Goal: Task Accomplishment & Management: Complete application form

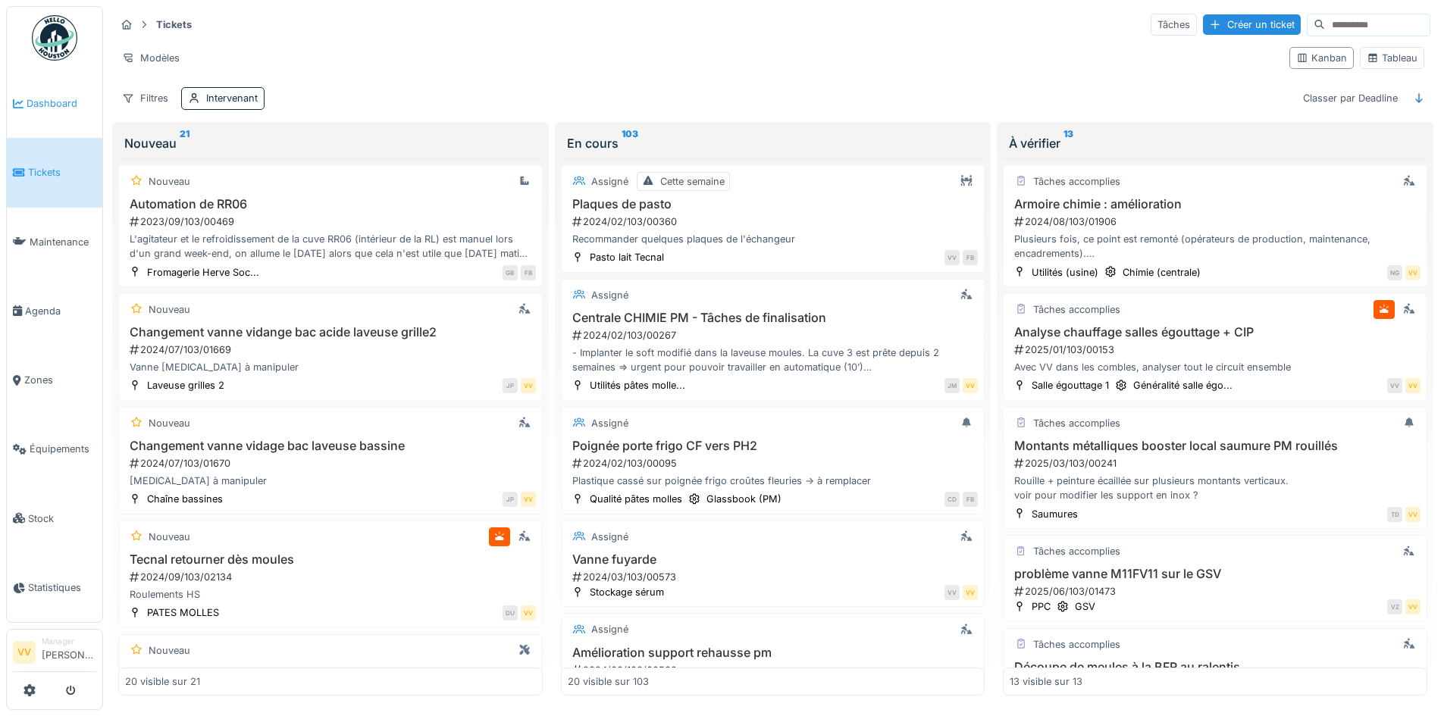
click at [64, 107] on span "Dashboard" at bounding box center [62, 103] width 70 height 14
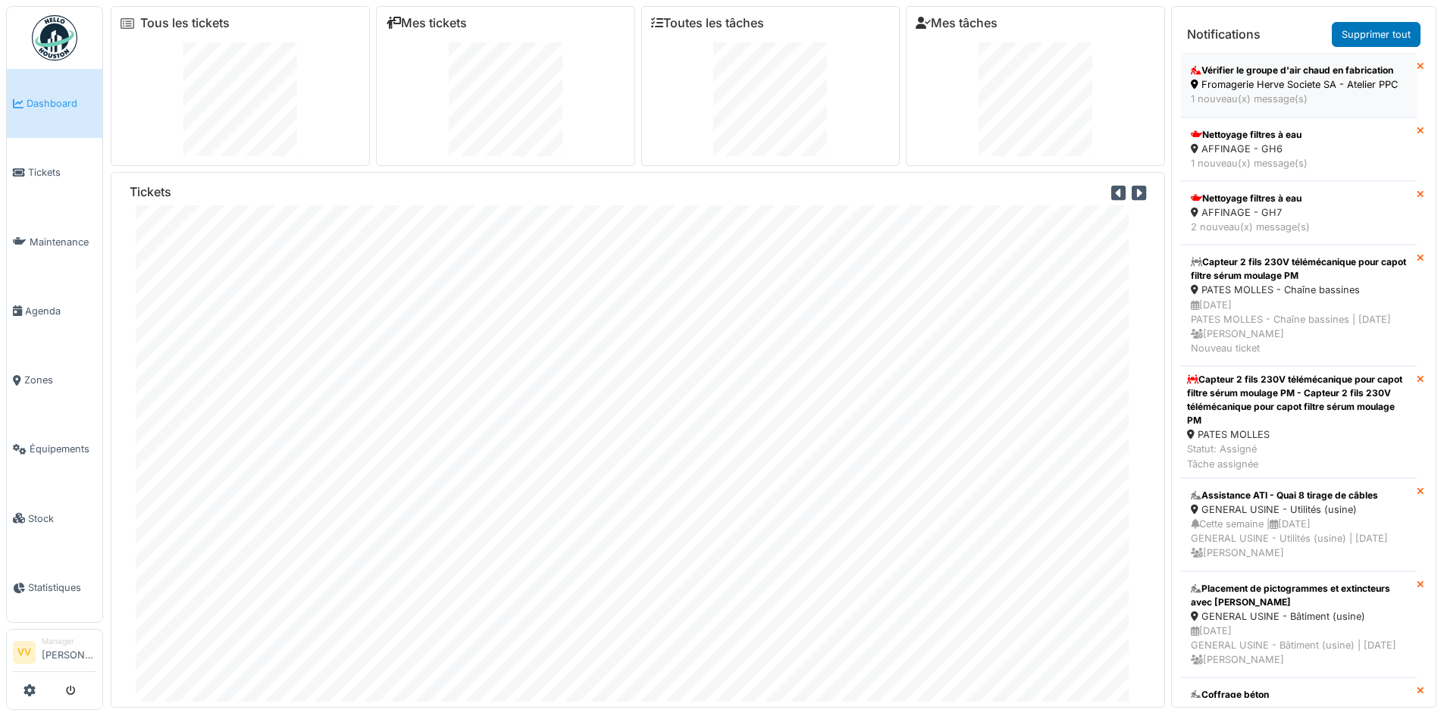
click at [1267, 92] on div "Fromagerie Herve Societe SA - Atelier PPC" at bounding box center [1299, 84] width 216 height 14
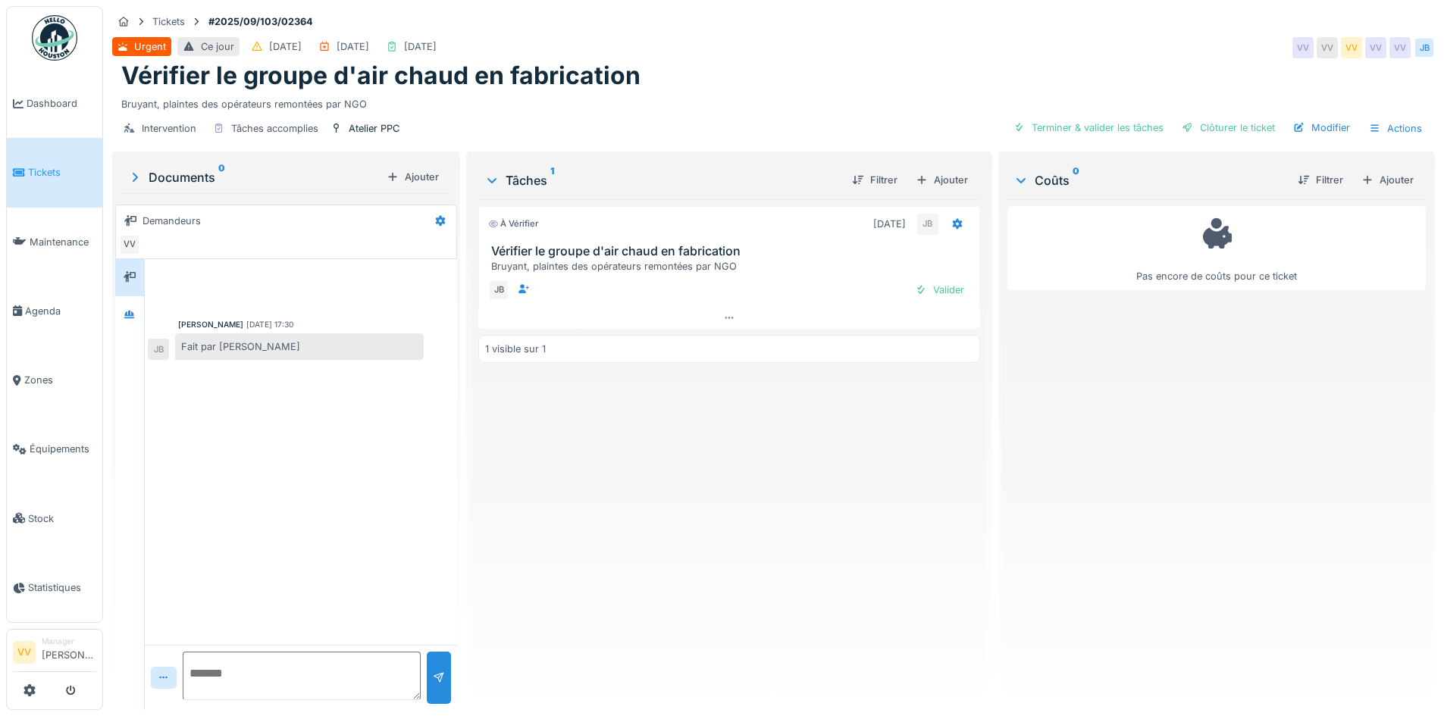
click at [556, 530] on div "À vérifier 04/09/2025 JB Vérifier le groupe d'air chaud en fabrication Bruyant,…" at bounding box center [728, 448] width 501 height 499
click at [46, 102] on span "Dashboard" at bounding box center [62, 103] width 70 height 14
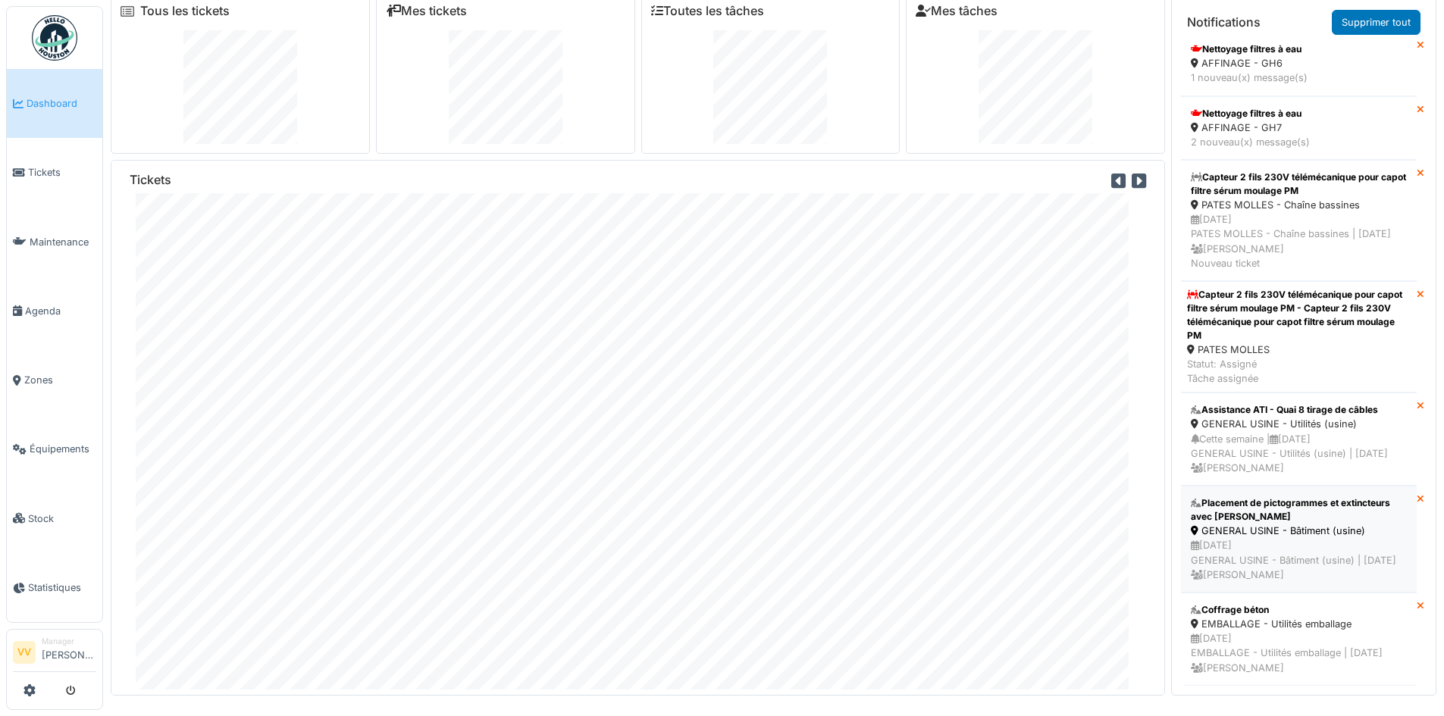
scroll to position [16, 0]
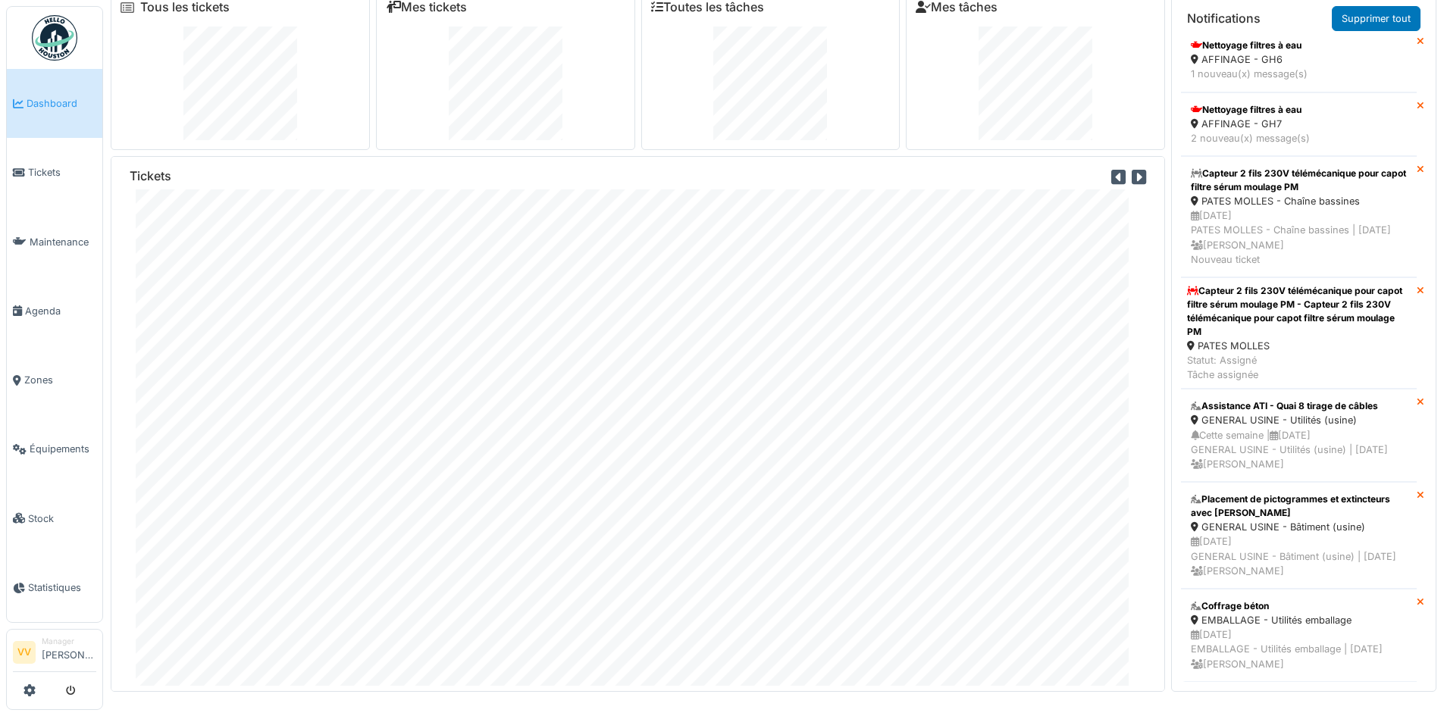
click at [64, 115] on link "Dashboard" at bounding box center [55, 103] width 96 height 69
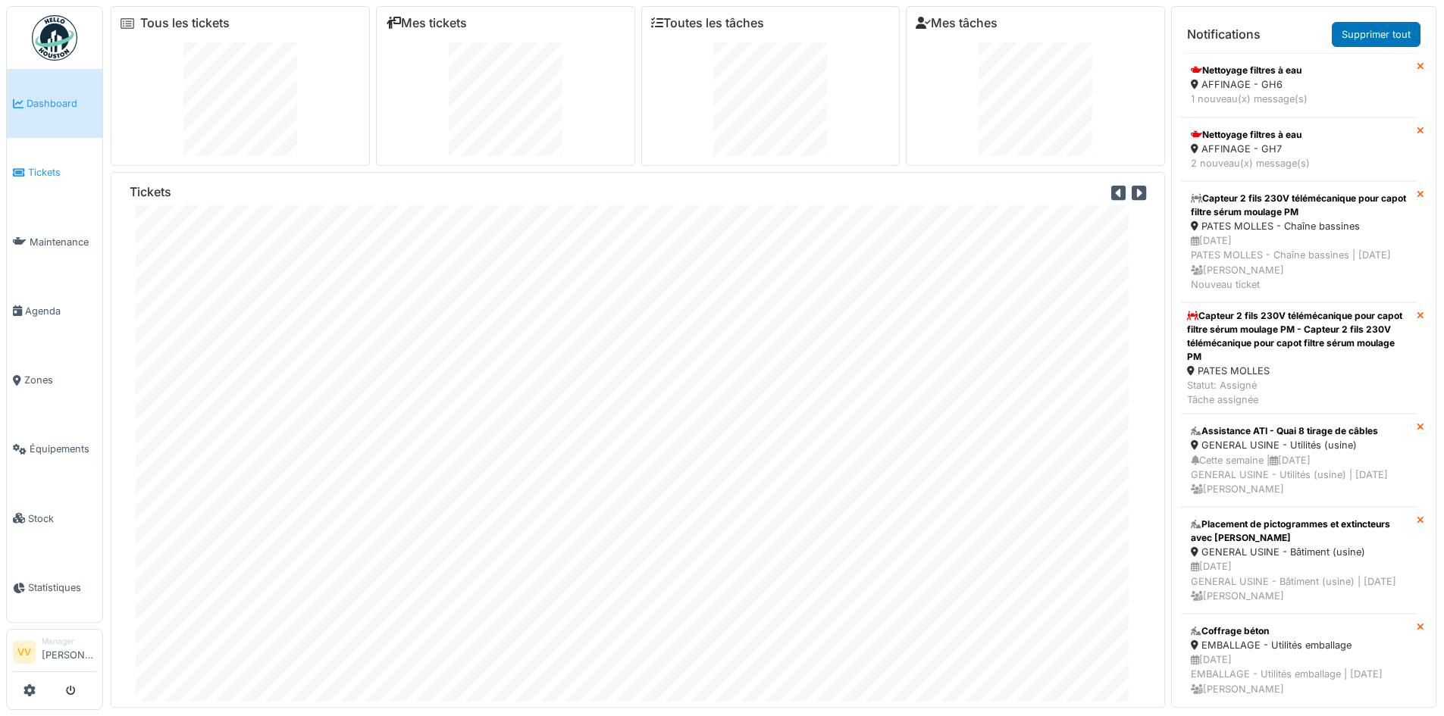
click at [36, 180] on link "Tickets" at bounding box center [55, 172] width 96 height 69
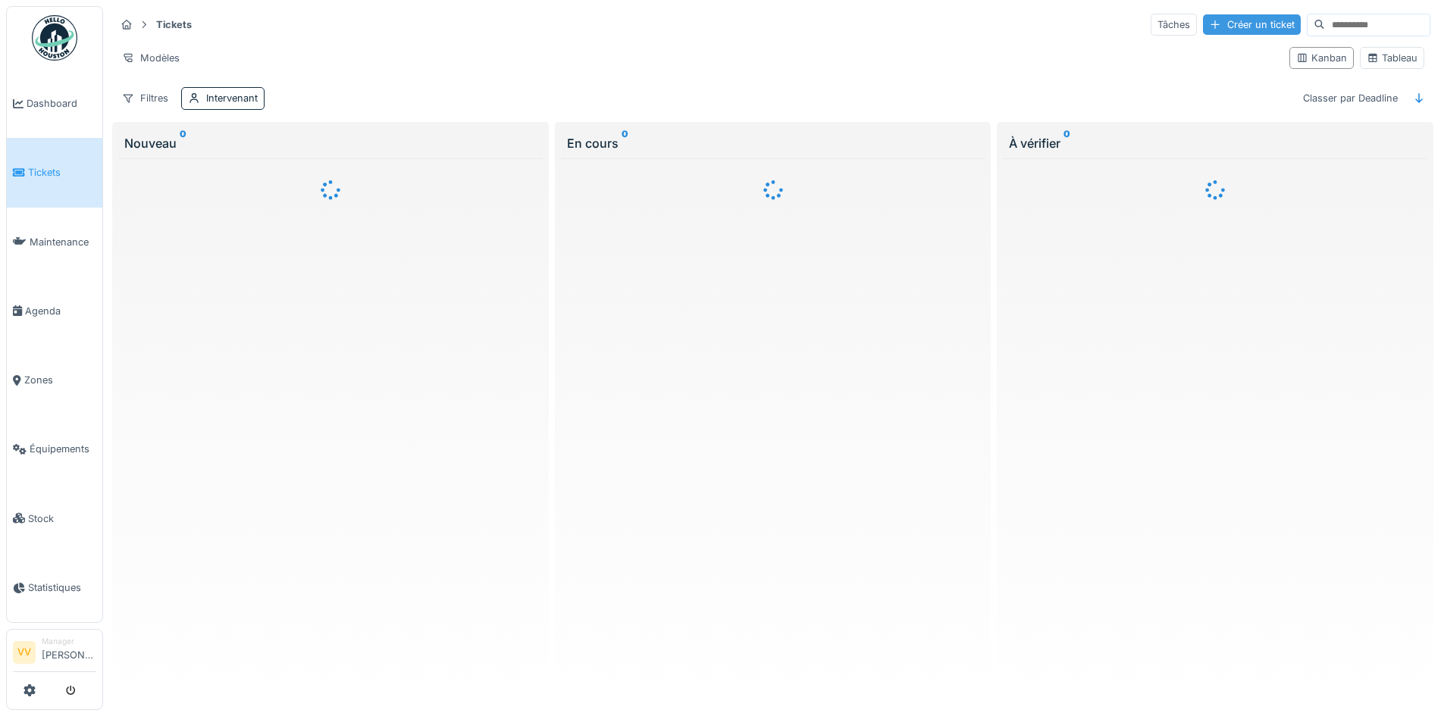
click at [1203, 24] on div "Créer un ticket" at bounding box center [1252, 24] width 98 height 20
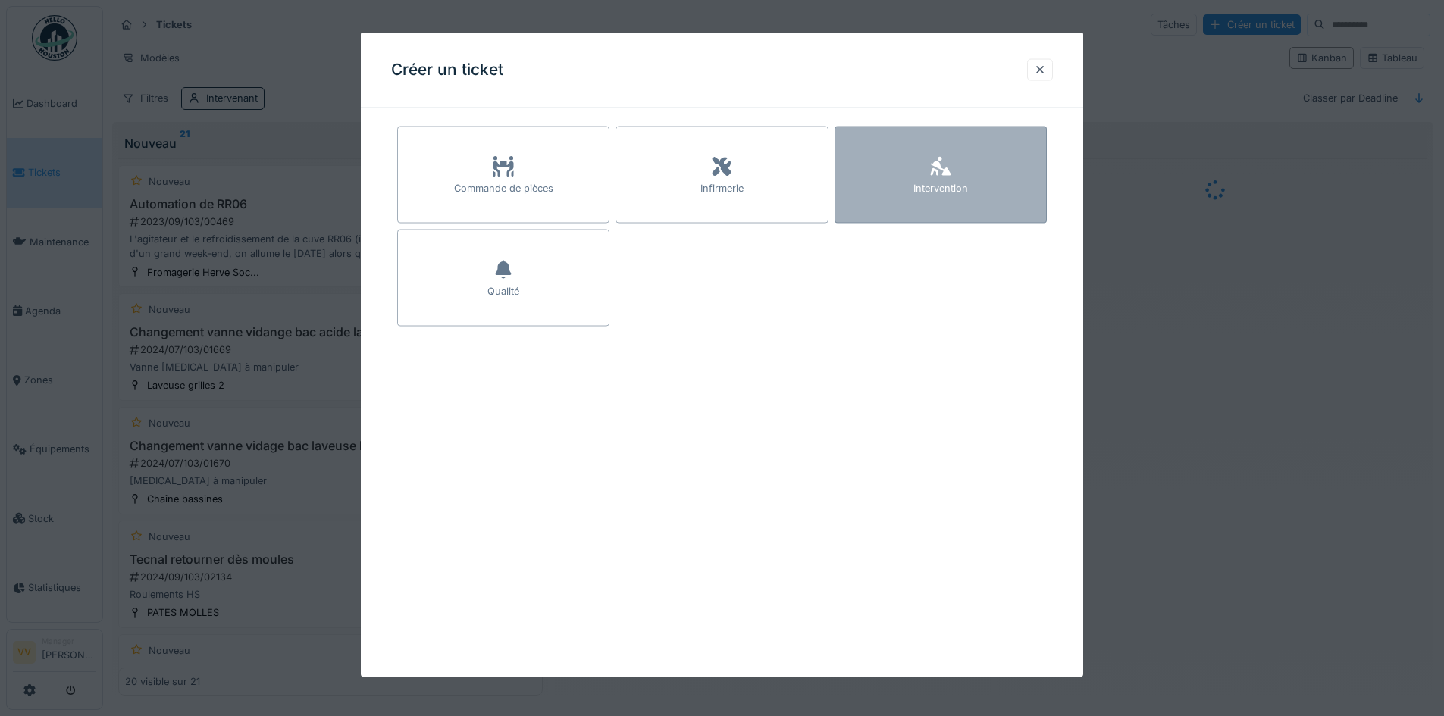
click at [960, 175] on div "Intervention" at bounding box center [941, 175] width 212 height 97
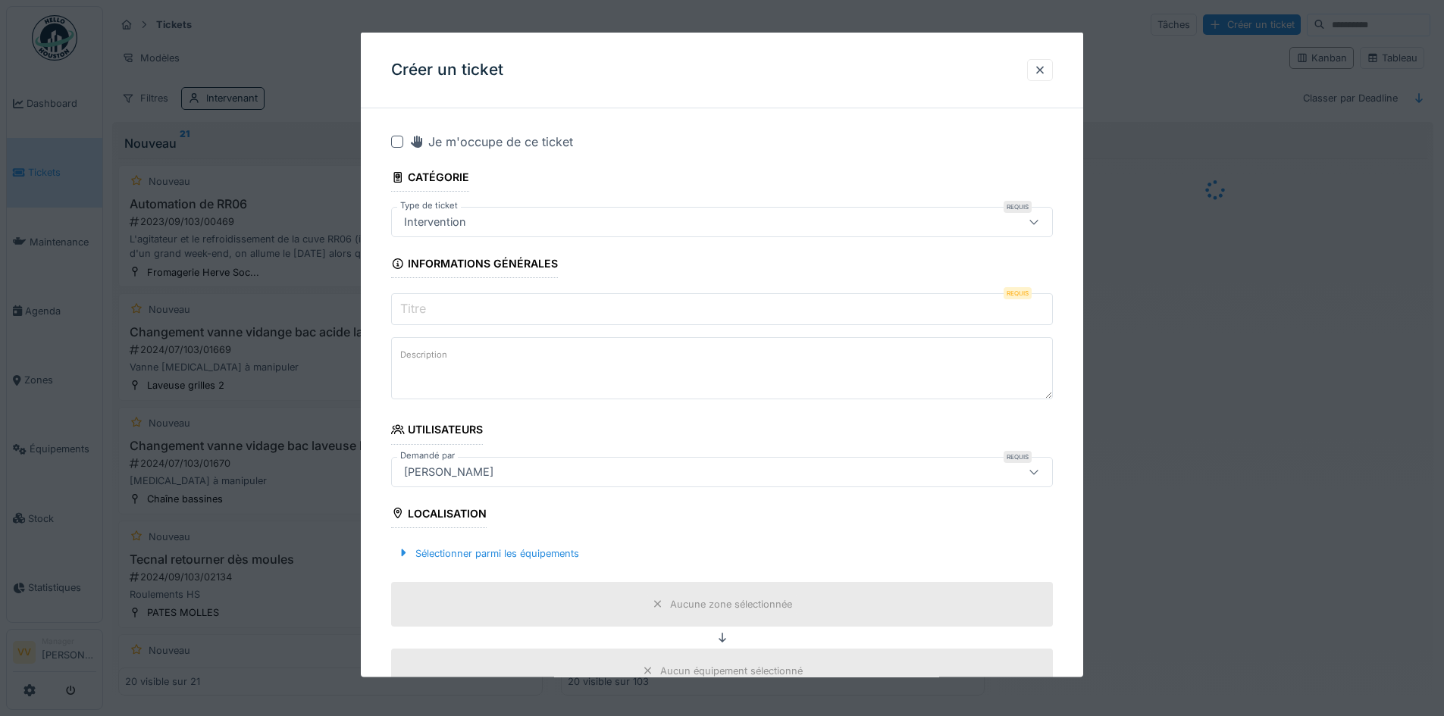
click at [535, 313] on input "Titre" at bounding box center [722, 309] width 662 height 32
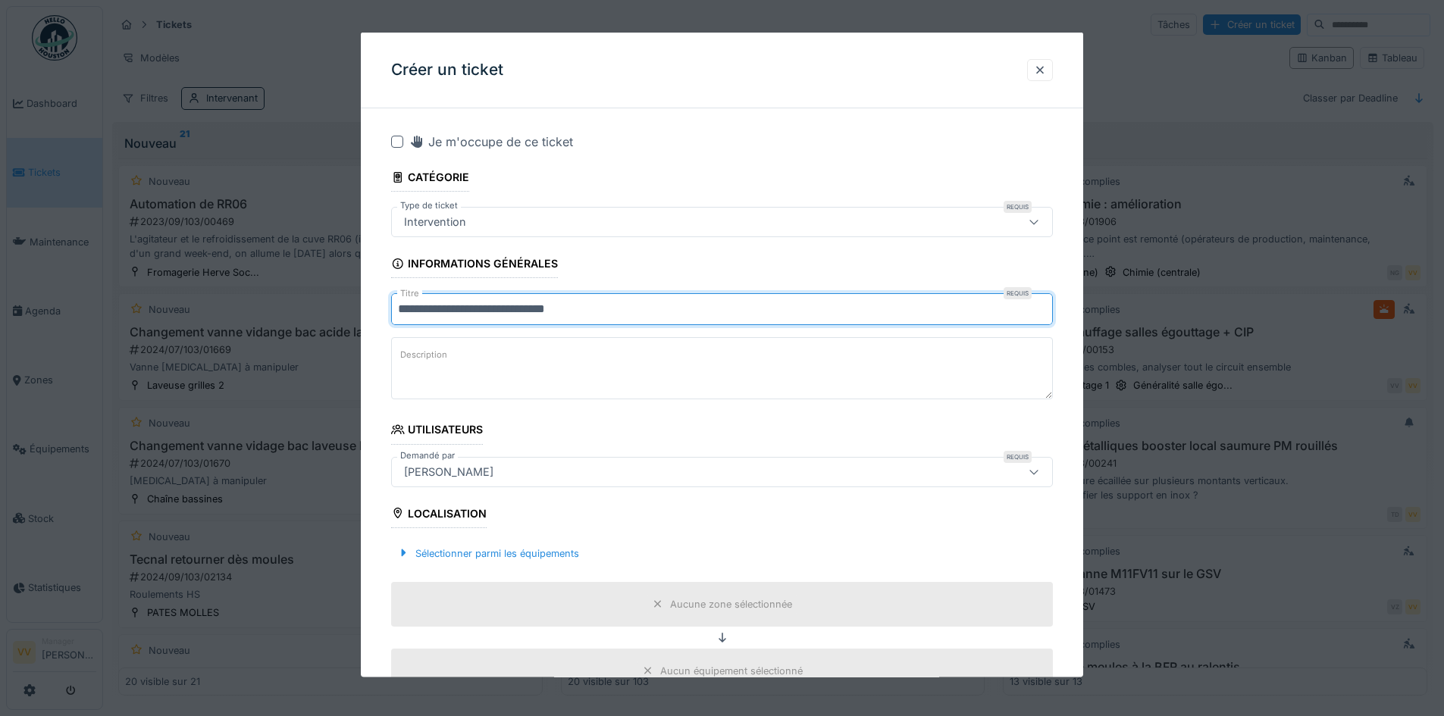
type input "**********"
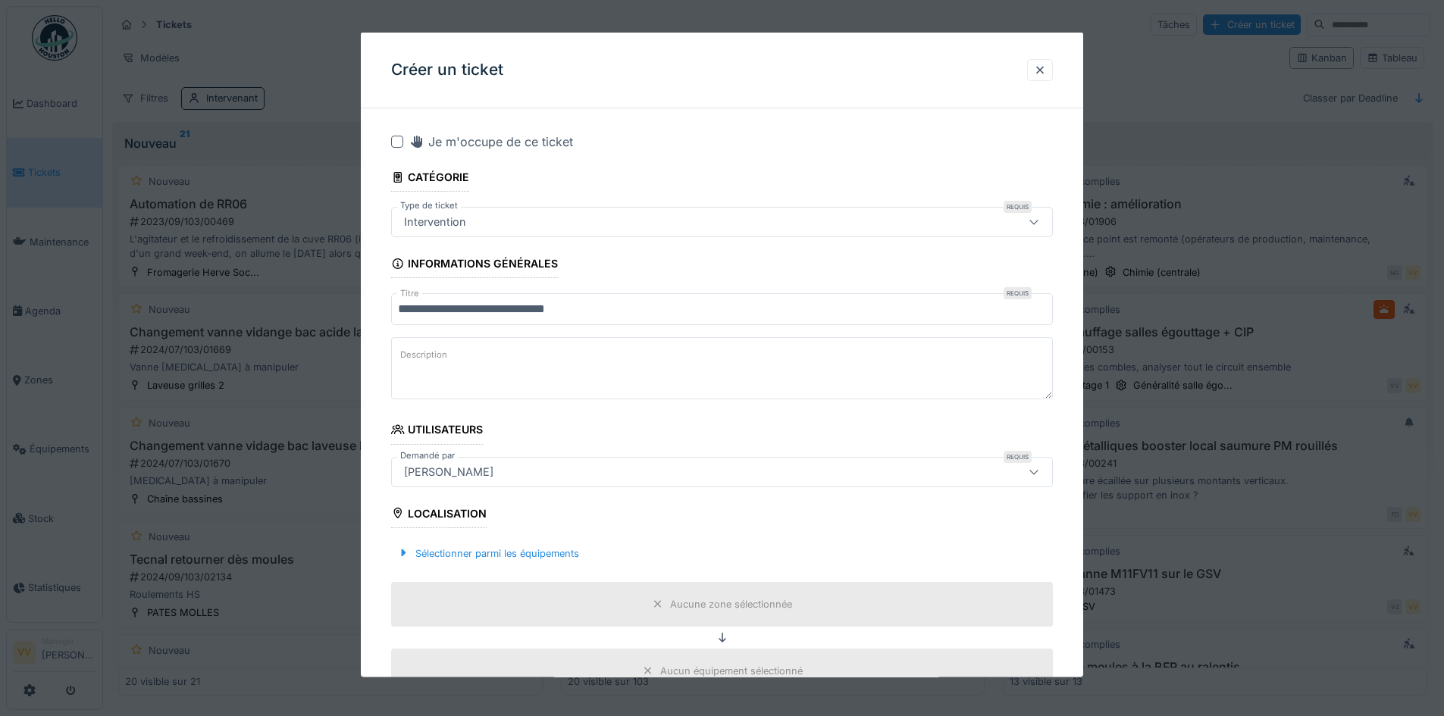
type textarea "*"
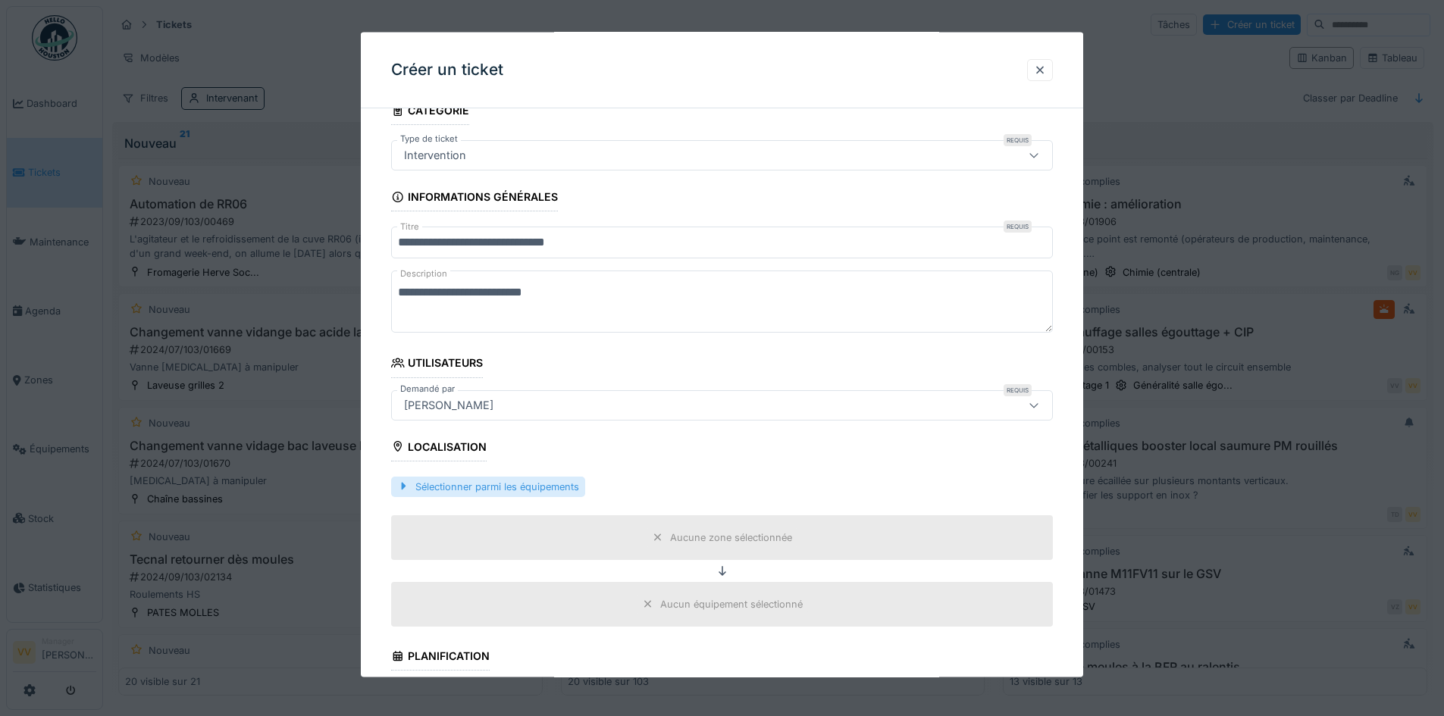
scroll to position [152, 0]
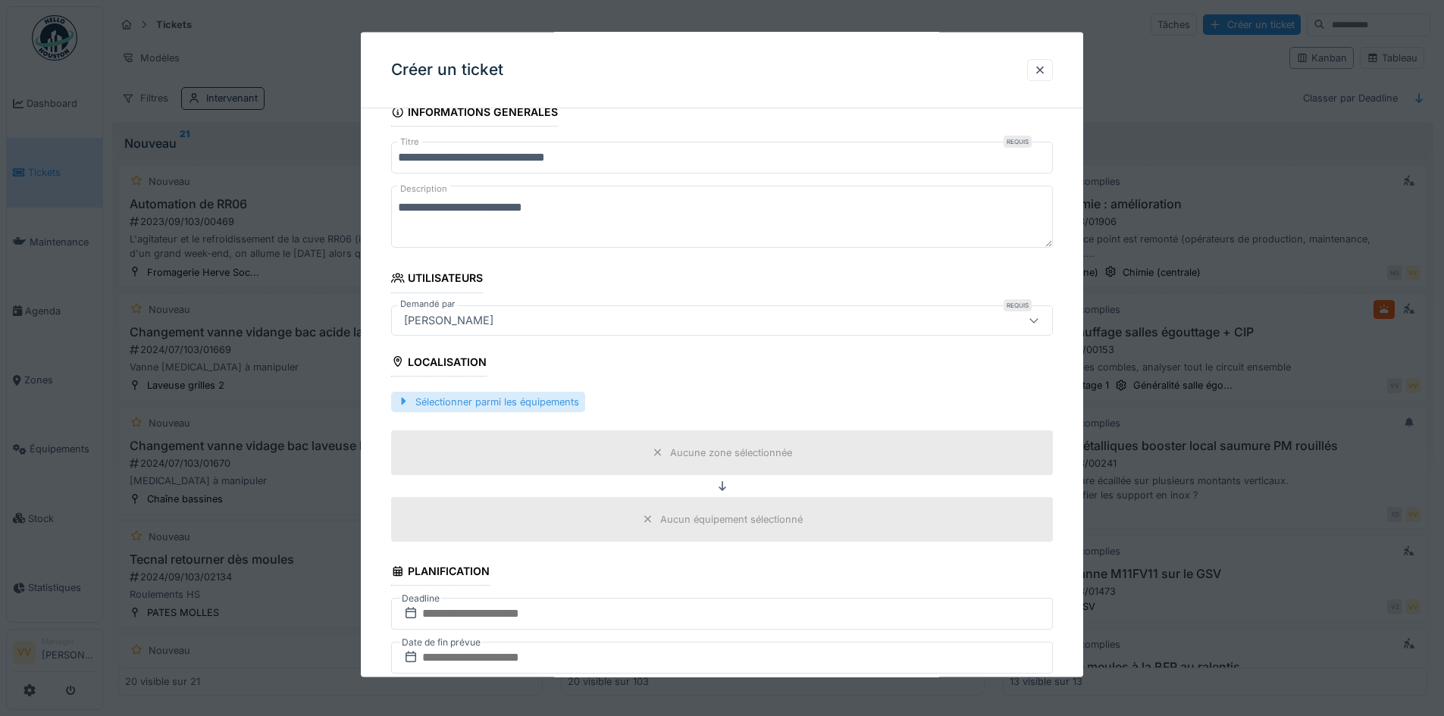
type textarea "**********"
click at [538, 398] on div "Sélectionner parmi les équipements" at bounding box center [488, 401] width 194 height 20
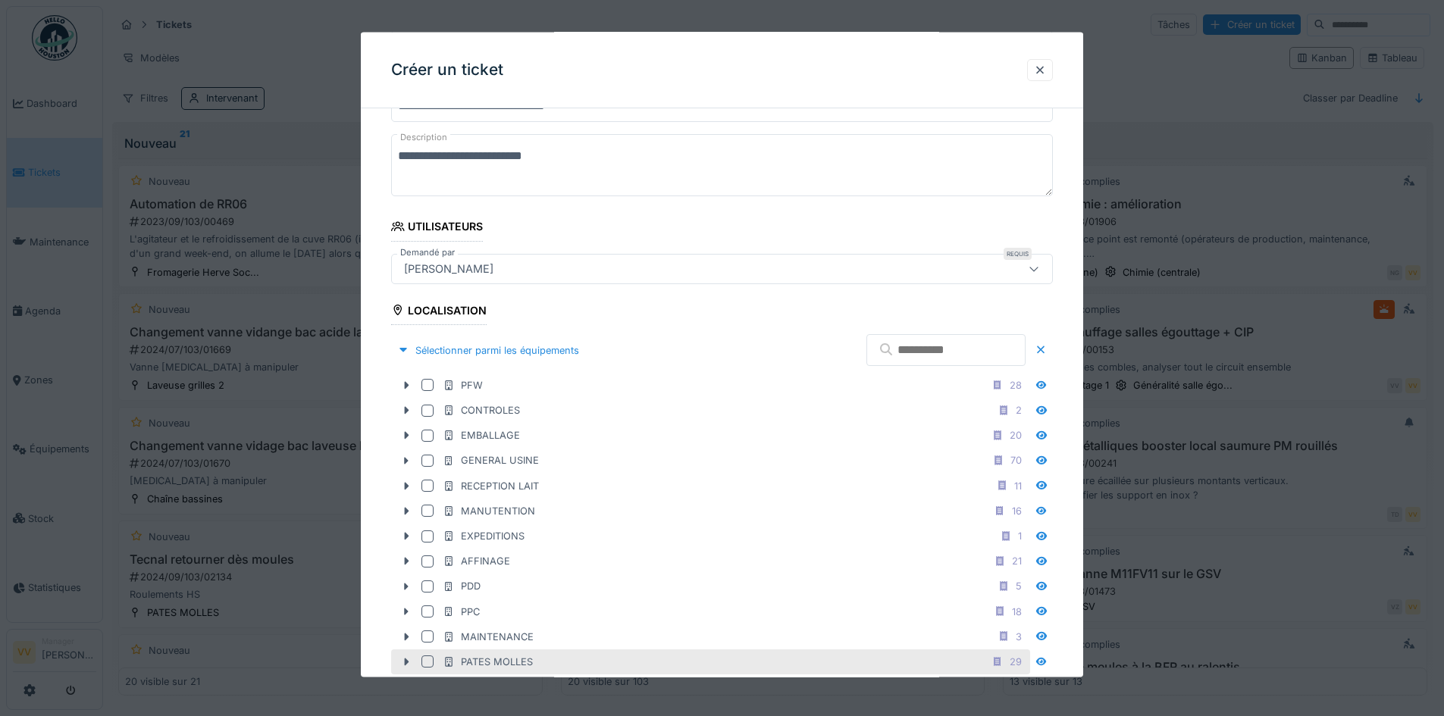
scroll to position [303, 0]
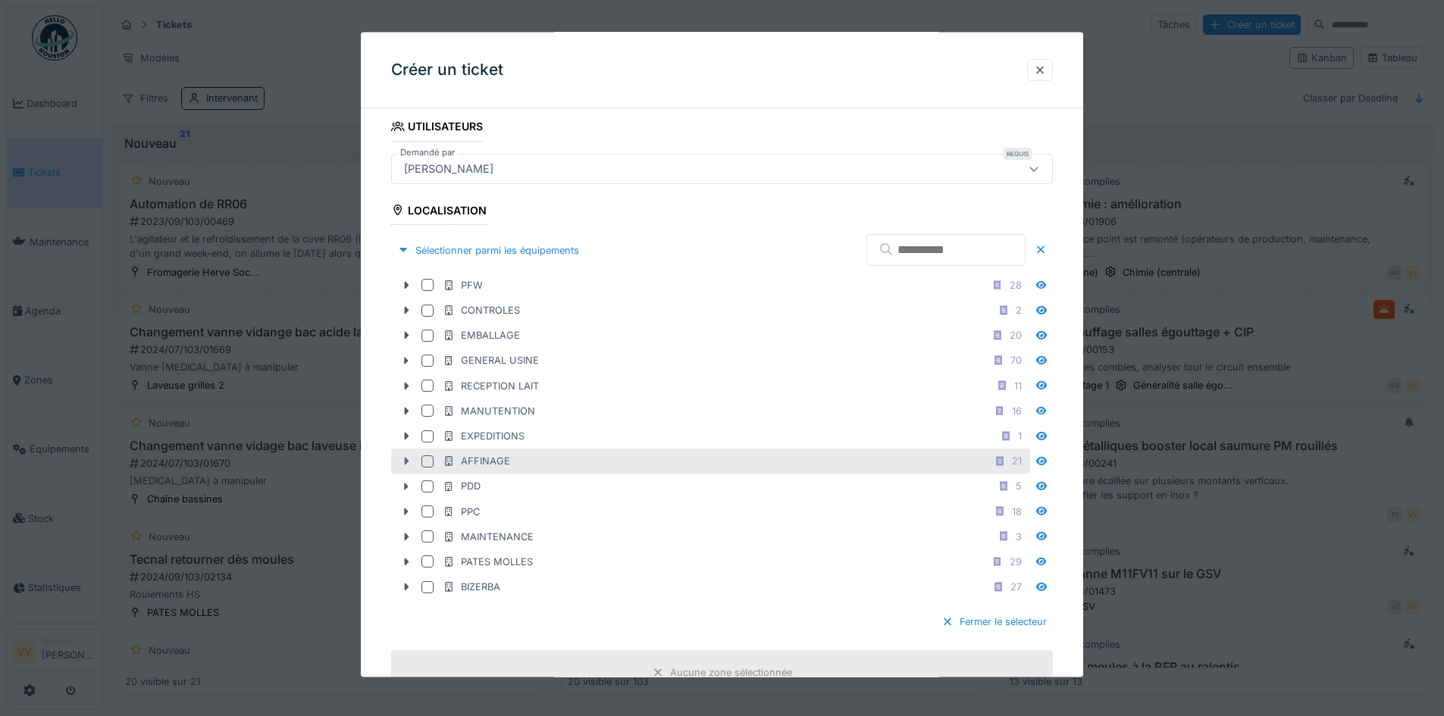
click at [405, 458] on icon at bounding box center [407, 461] width 5 height 8
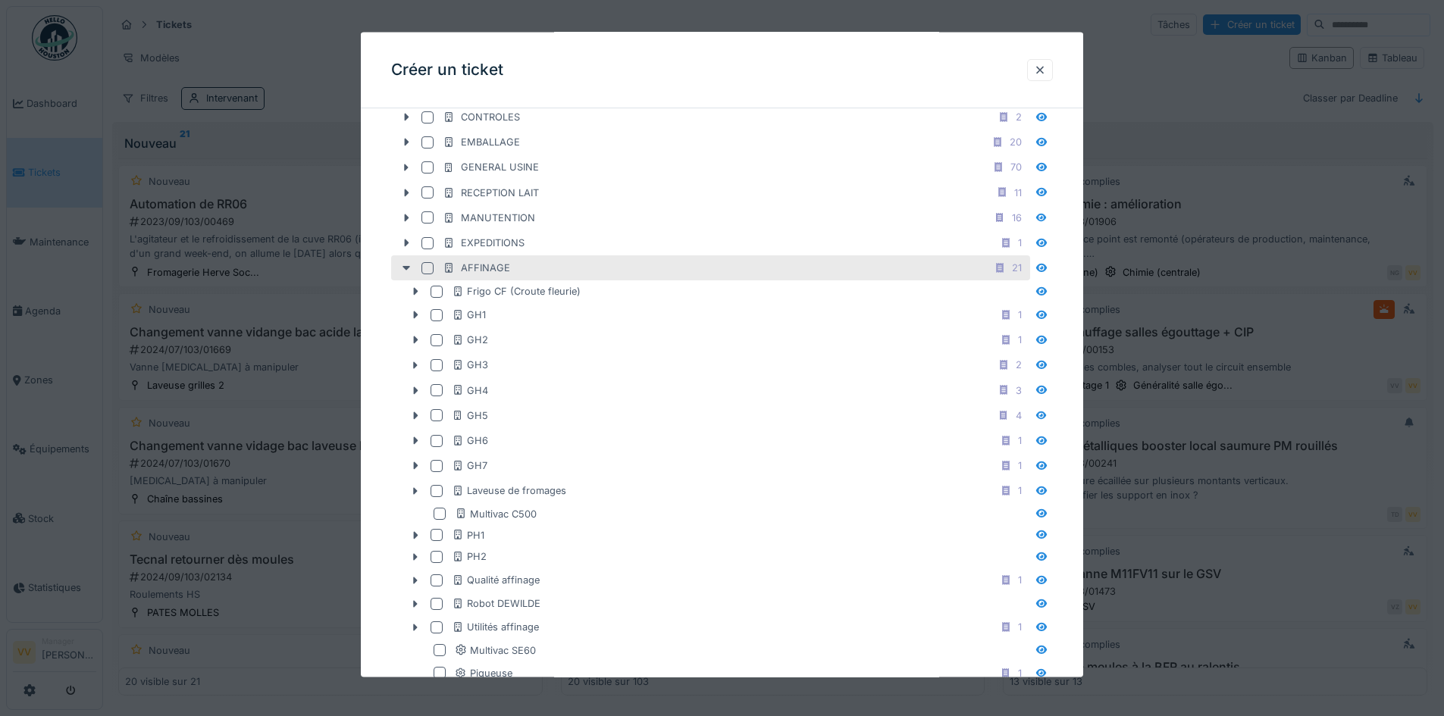
scroll to position [531, 0]
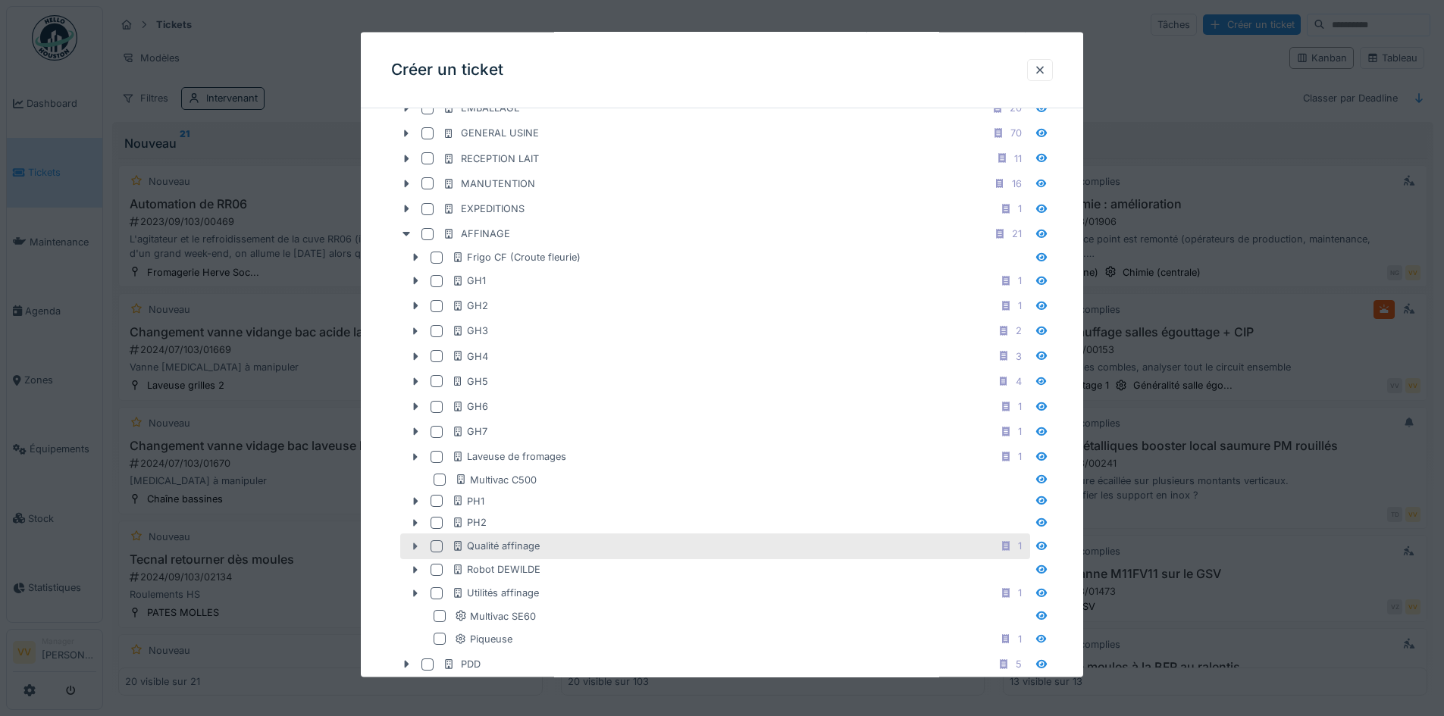
click at [416, 547] on icon at bounding box center [416, 547] width 5 height 8
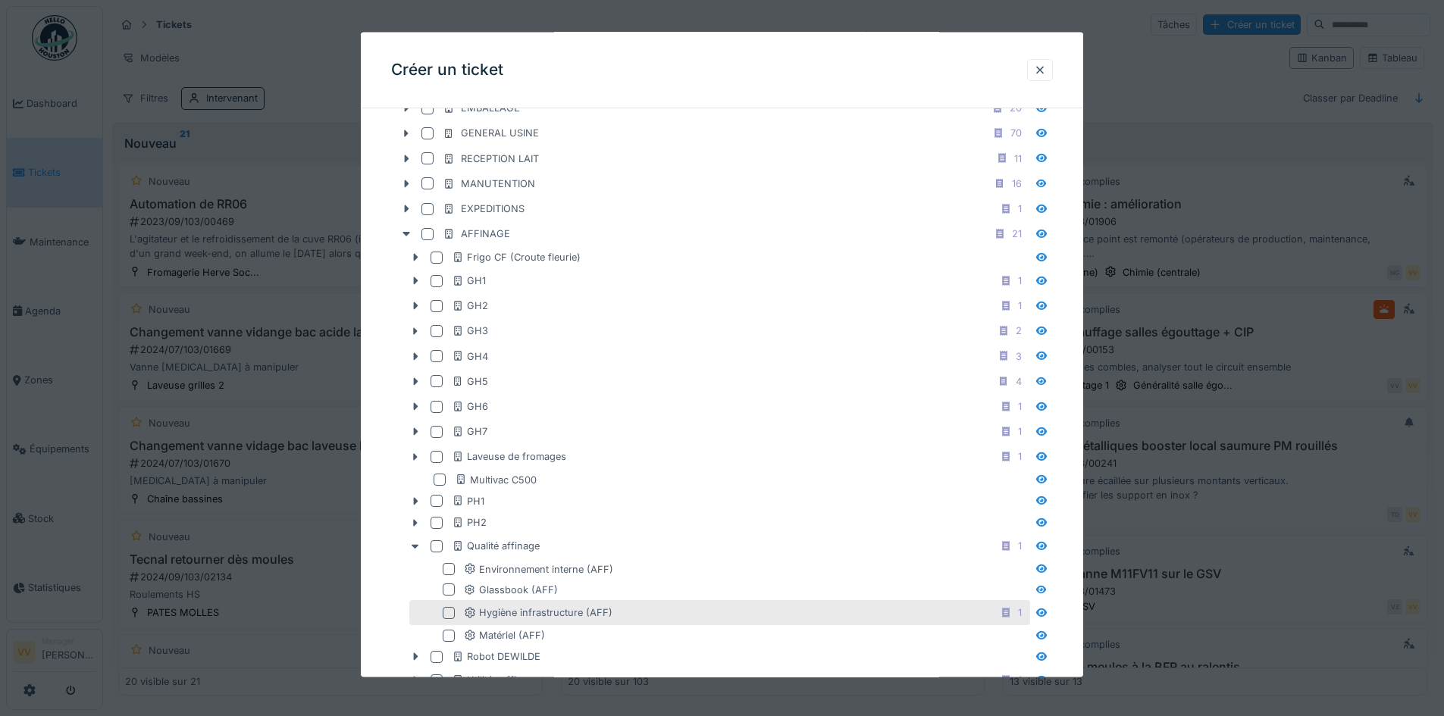
click at [450, 614] on div at bounding box center [449, 612] width 12 height 12
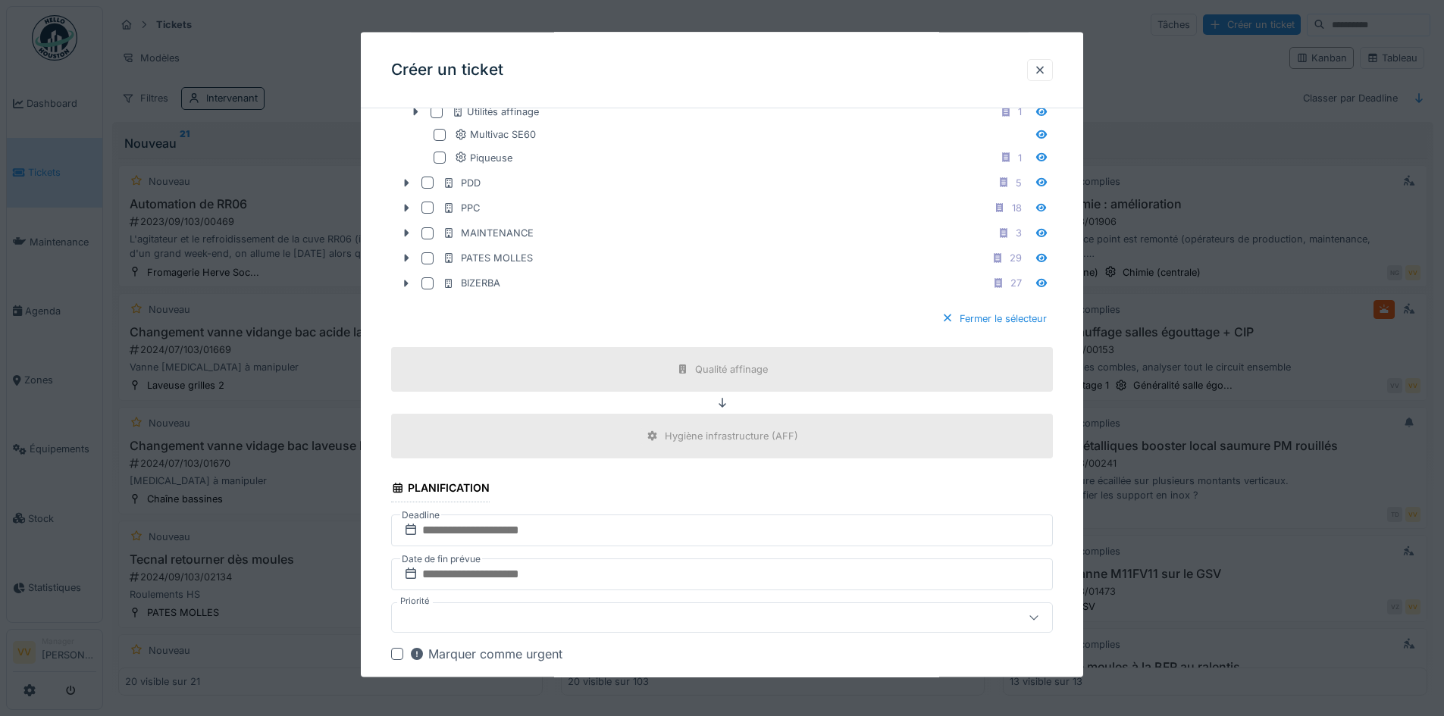
scroll to position [1137, 0]
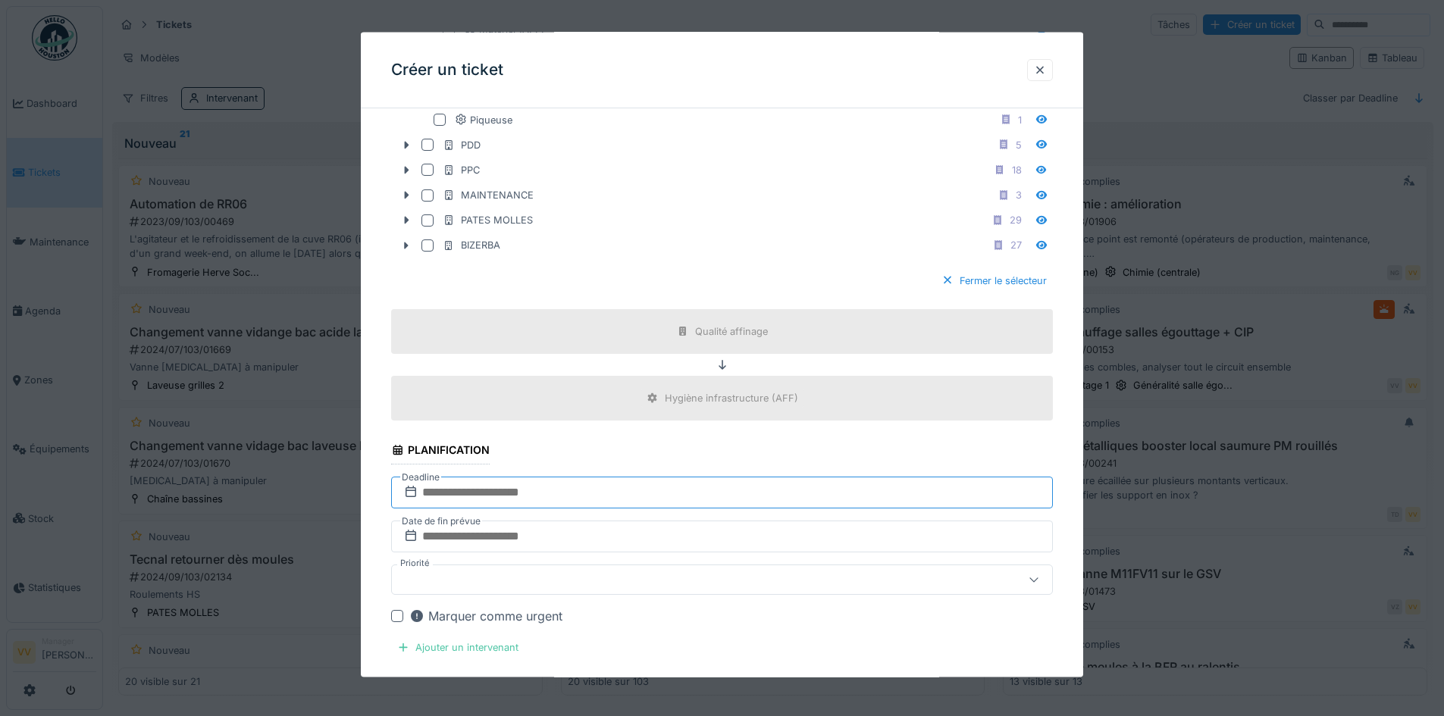
click at [681, 484] on input "text" at bounding box center [722, 493] width 662 height 32
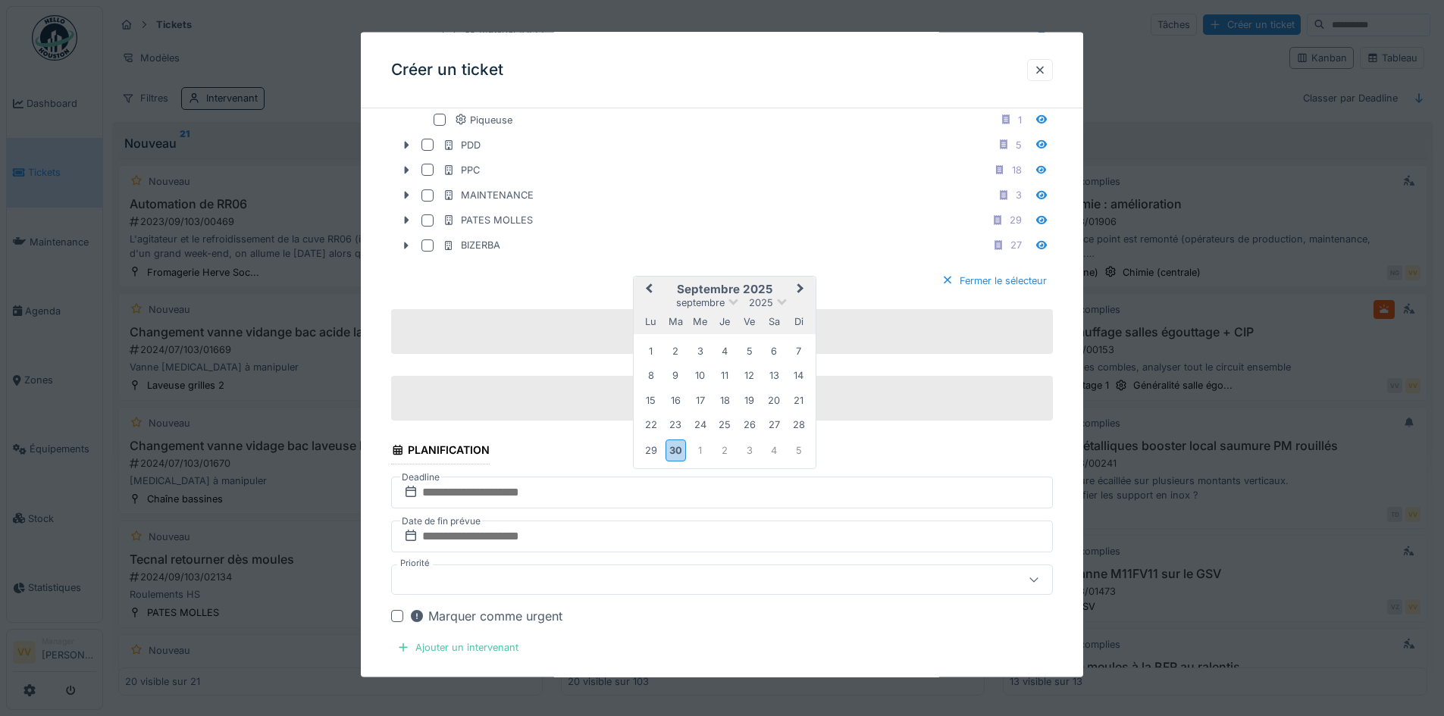
click at [801, 285] on button "Next Month" at bounding box center [802, 290] width 24 height 24
click at [651, 375] on div "6" at bounding box center [651, 377] width 20 height 20
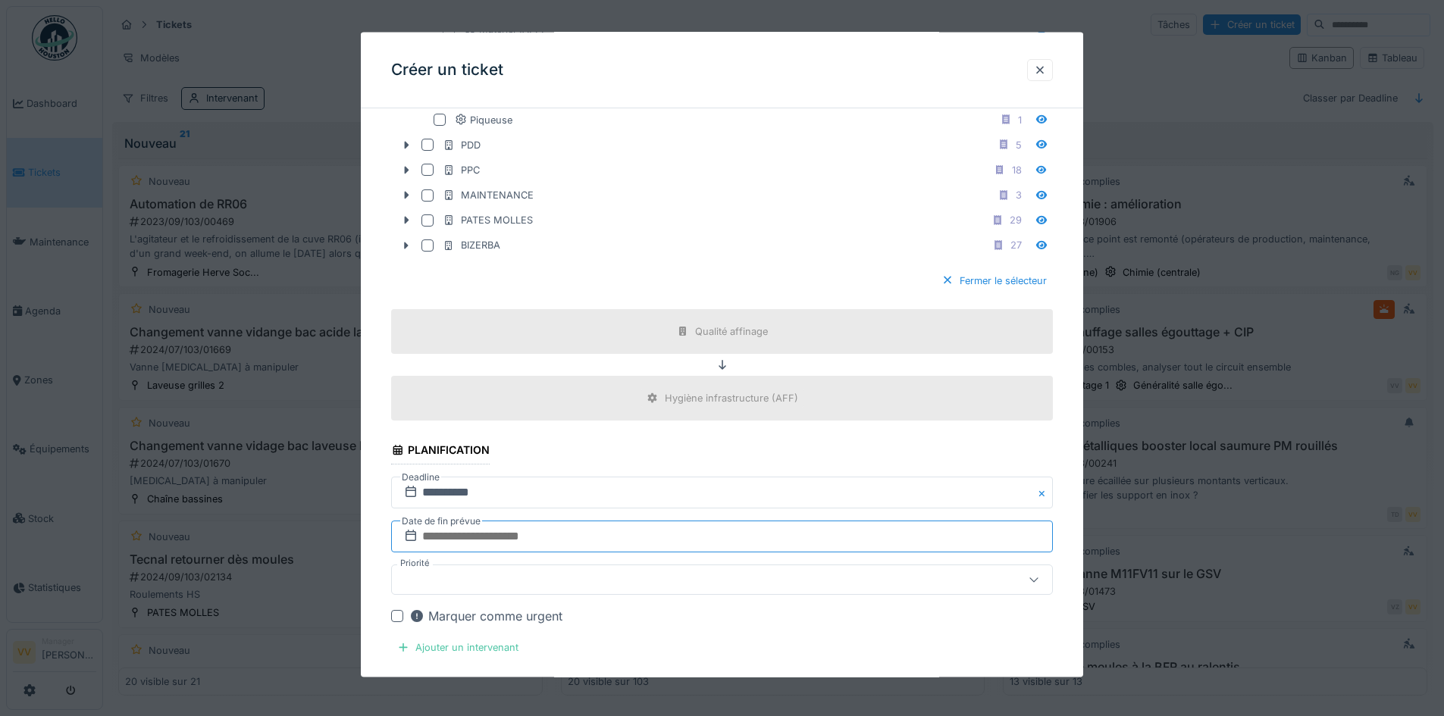
click at [590, 534] on input "text" at bounding box center [722, 537] width 662 height 32
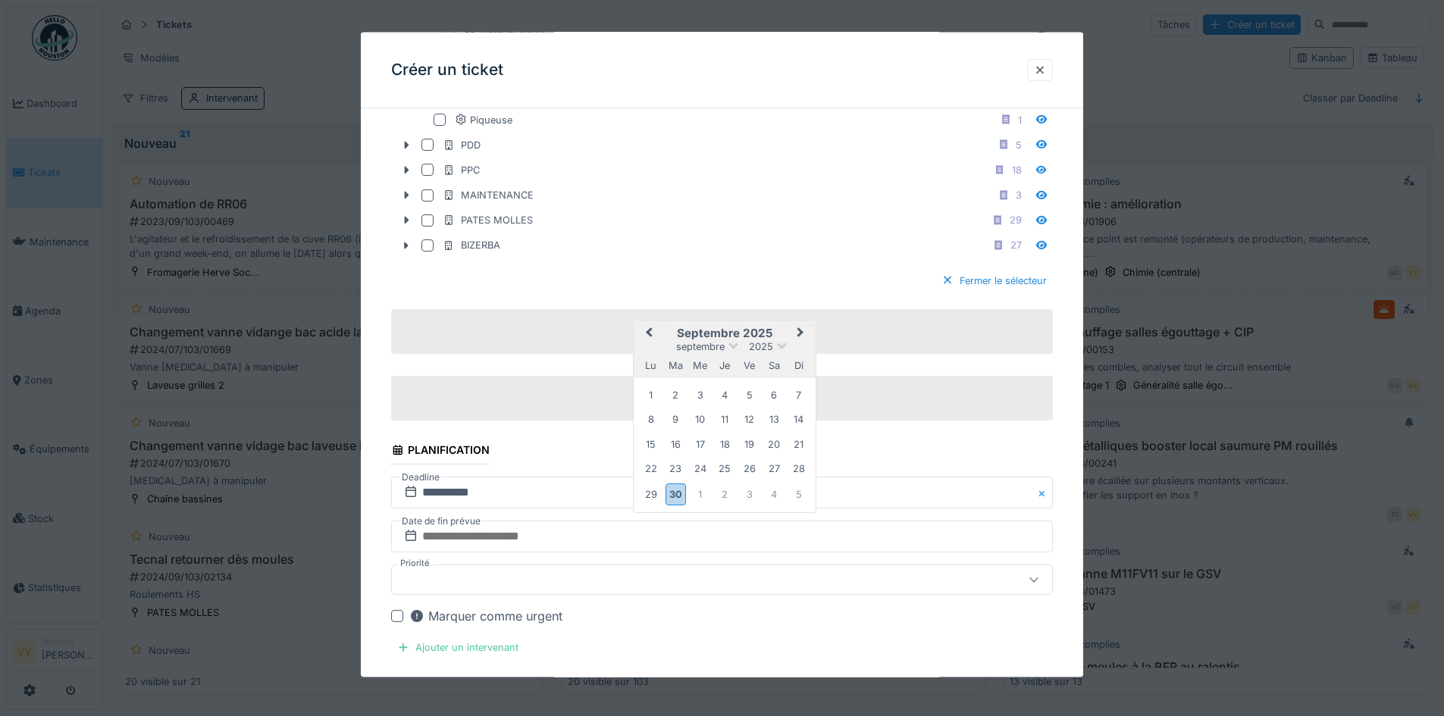
drag, startPoint x: 804, startPoint y: 331, endPoint x: 795, endPoint y: 331, distance: 8.3
click at [804, 331] on button "Next Month" at bounding box center [802, 334] width 24 height 24
click at [650, 424] on div "6" at bounding box center [651, 421] width 20 height 20
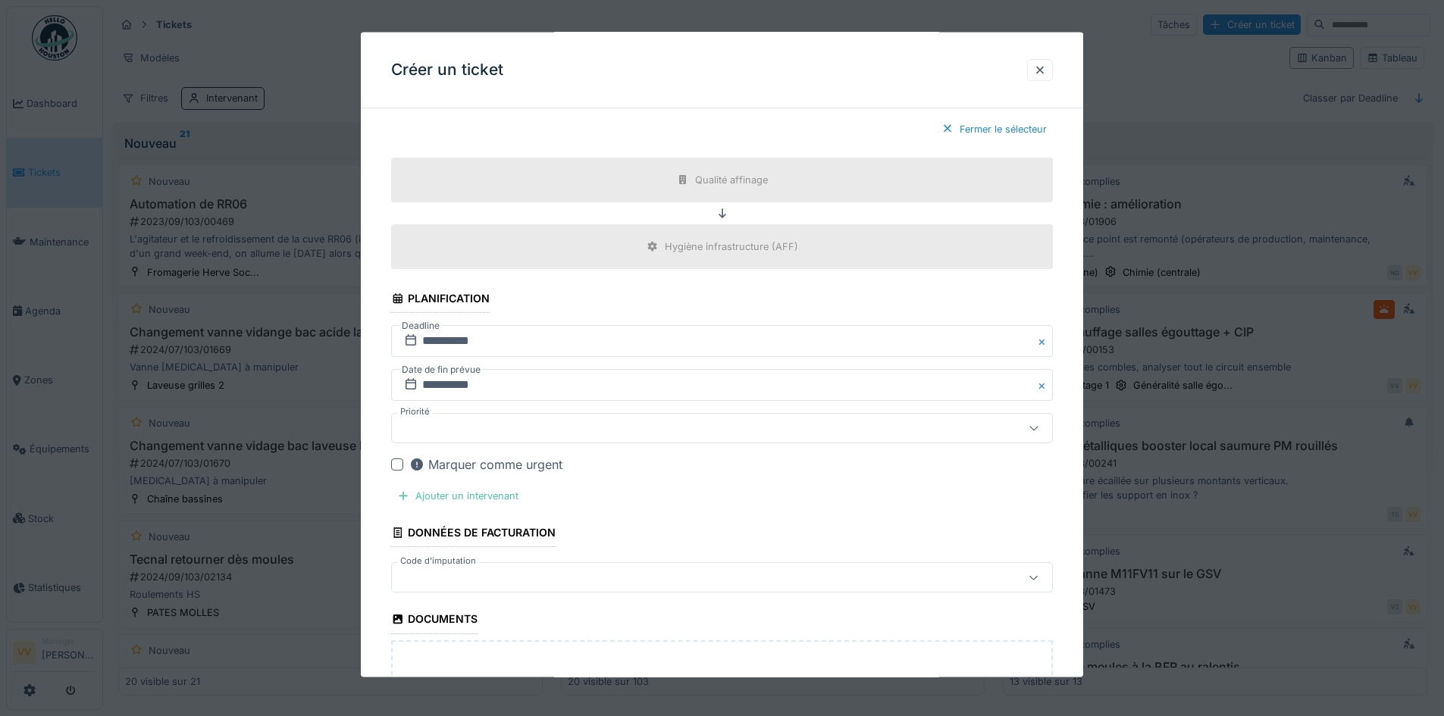
click at [636, 423] on div at bounding box center [683, 428] width 571 height 17
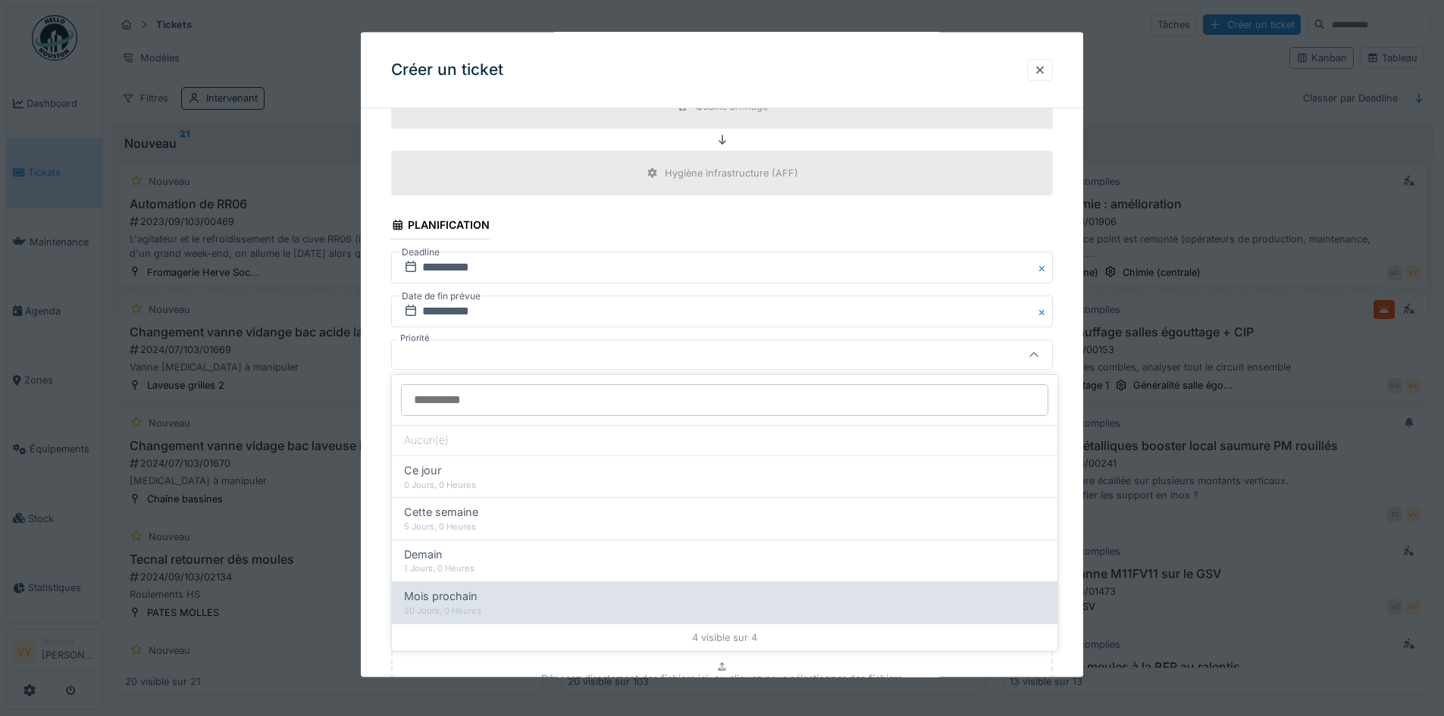
click at [683, 610] on div "20 Jours, 0 Heures" at bounding box center [724, 611] width 641 height 13
type input "***"
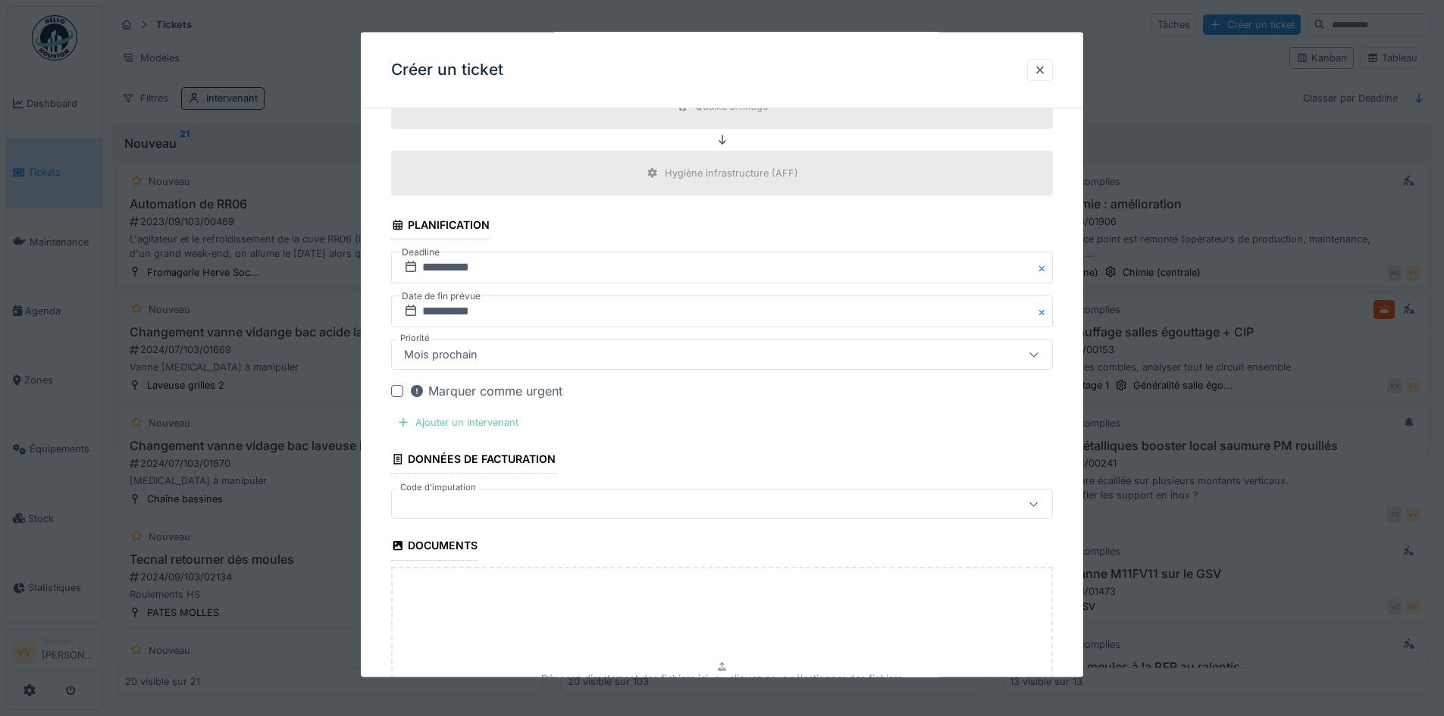
click at [485, 421] on div "Ajouter un intervenant" at bounding box center [457, 422] width 133 height 20
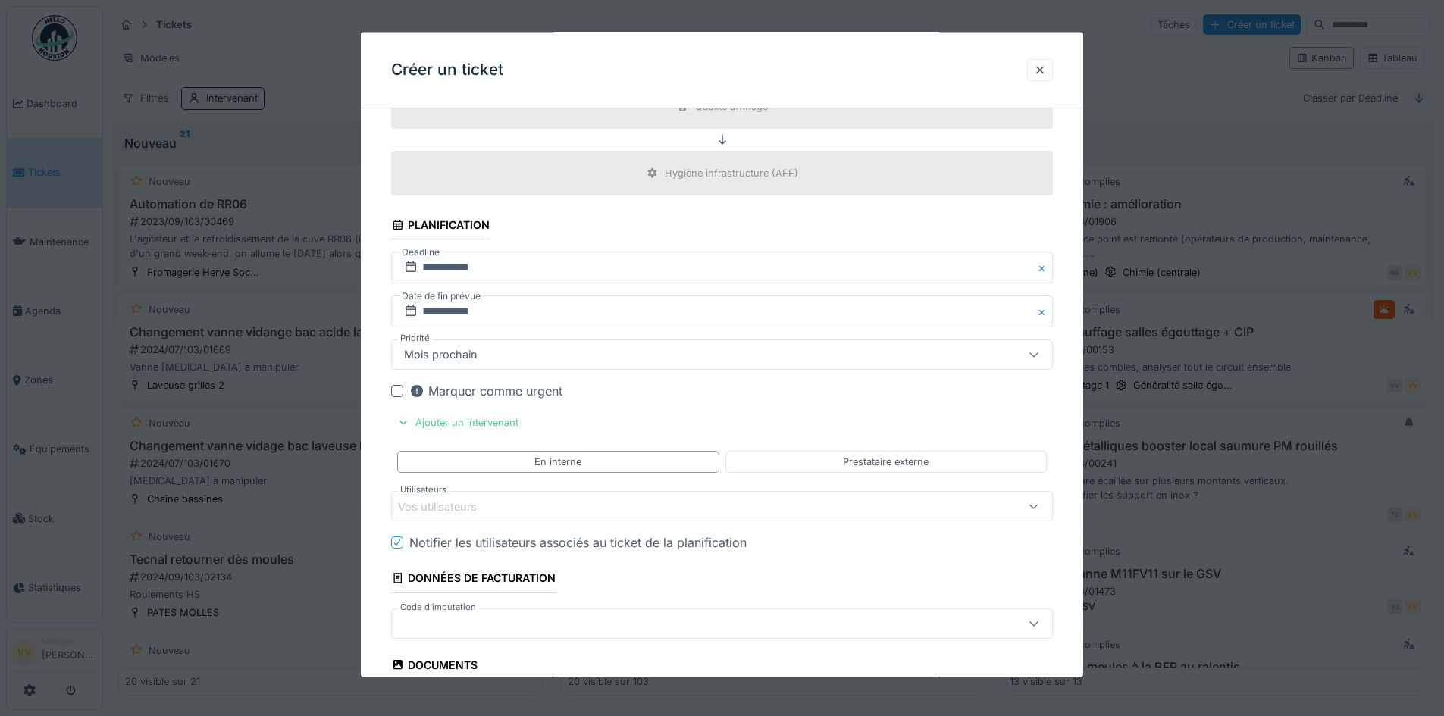
click at [533, 500] on div "Vos utilisateurs" at bounding box center [683, 506] width 571 height 17
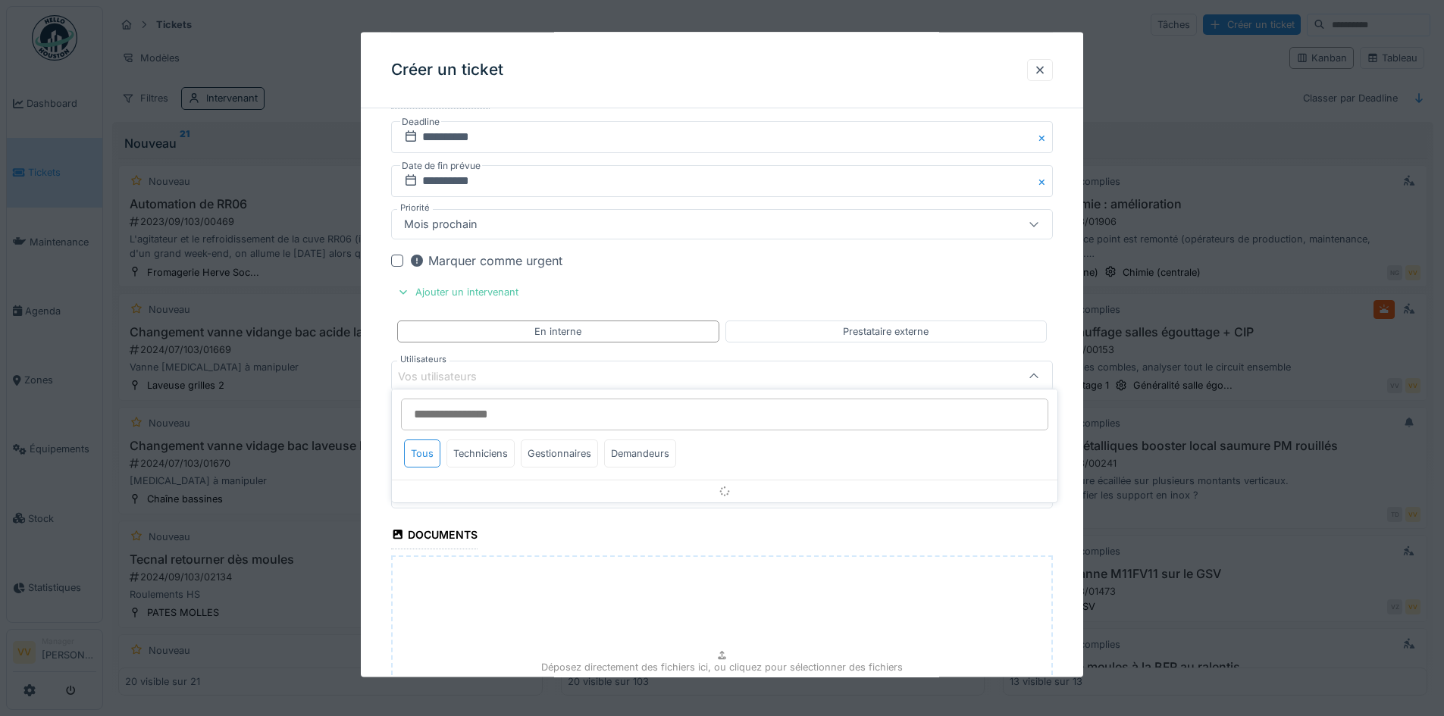
scroll to position [1514, 0]
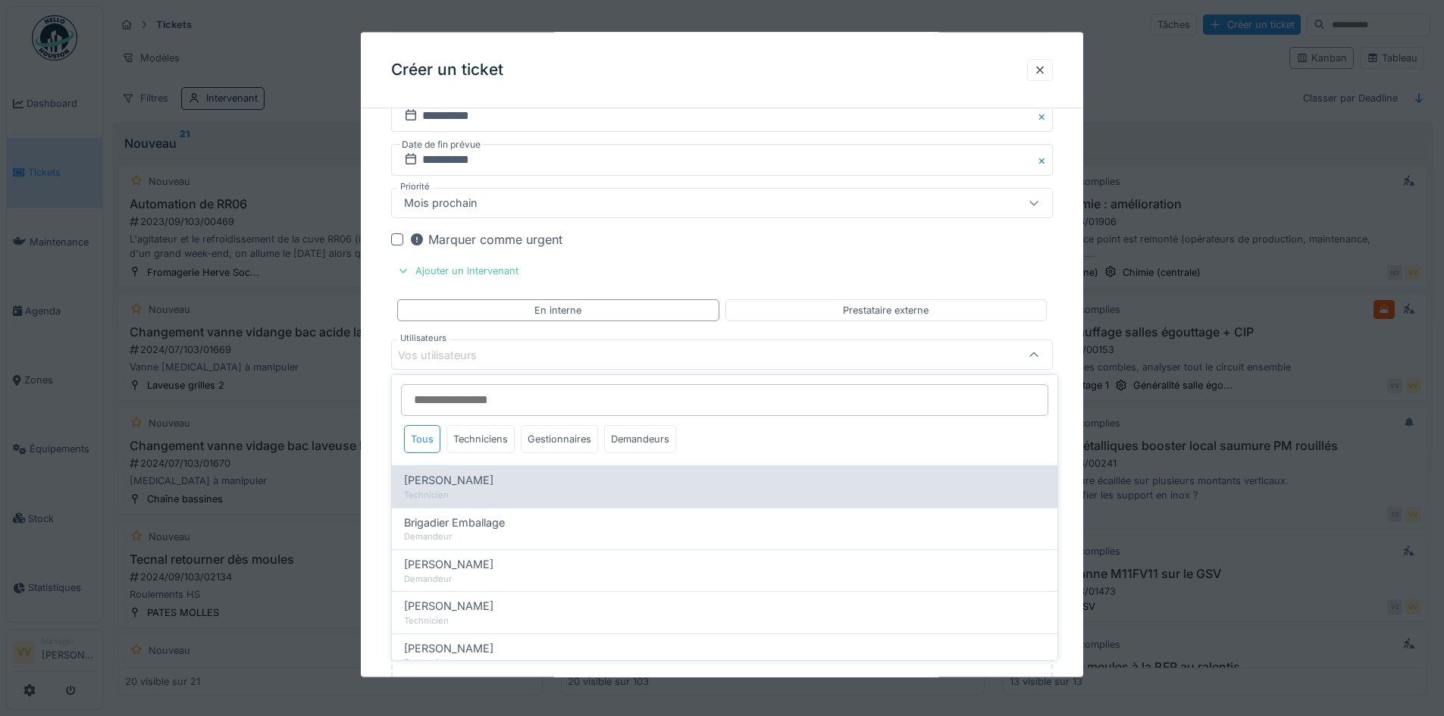
click at [493, 479] on span "Benjamin Bauwens" at bounding box center [448, 480] width 89 height 17
type input "*****"
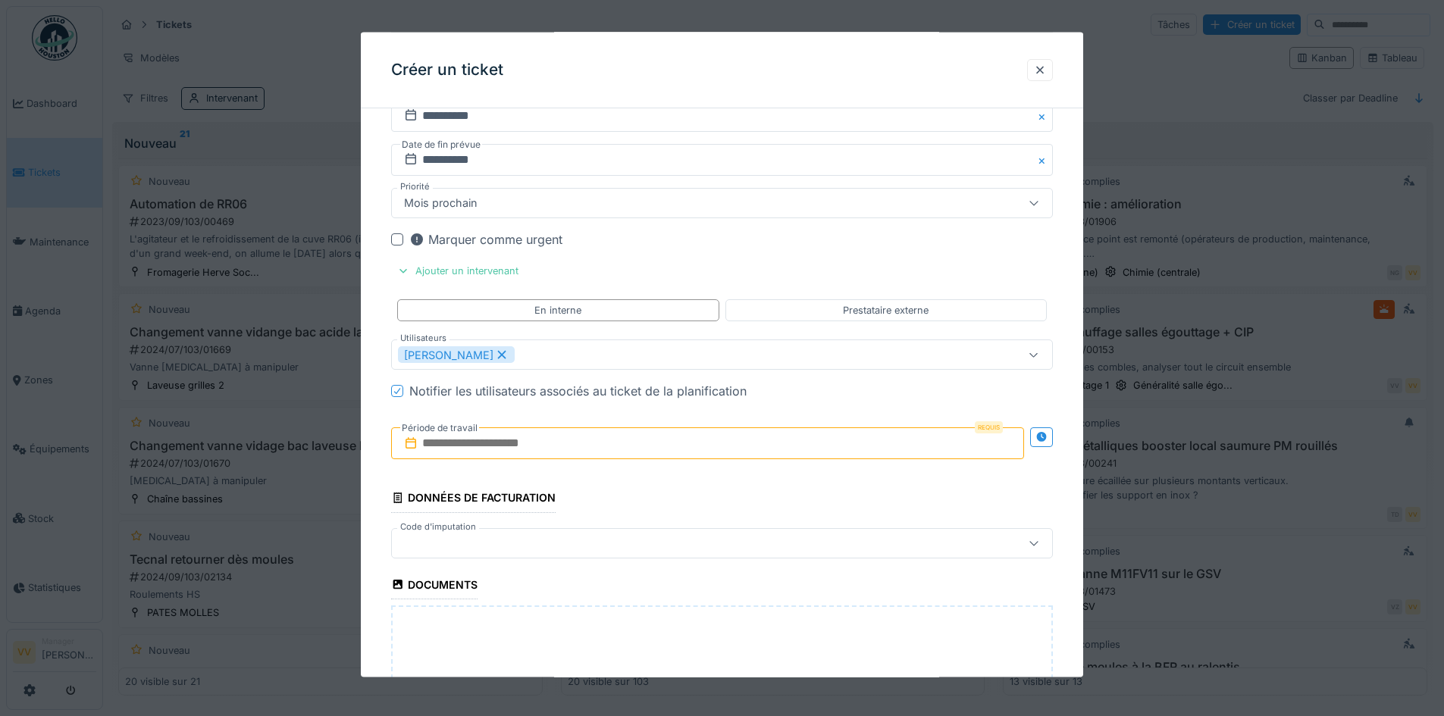
click at [653, 434] on input "text" at bounding box center [707, 444] width 633 height 32
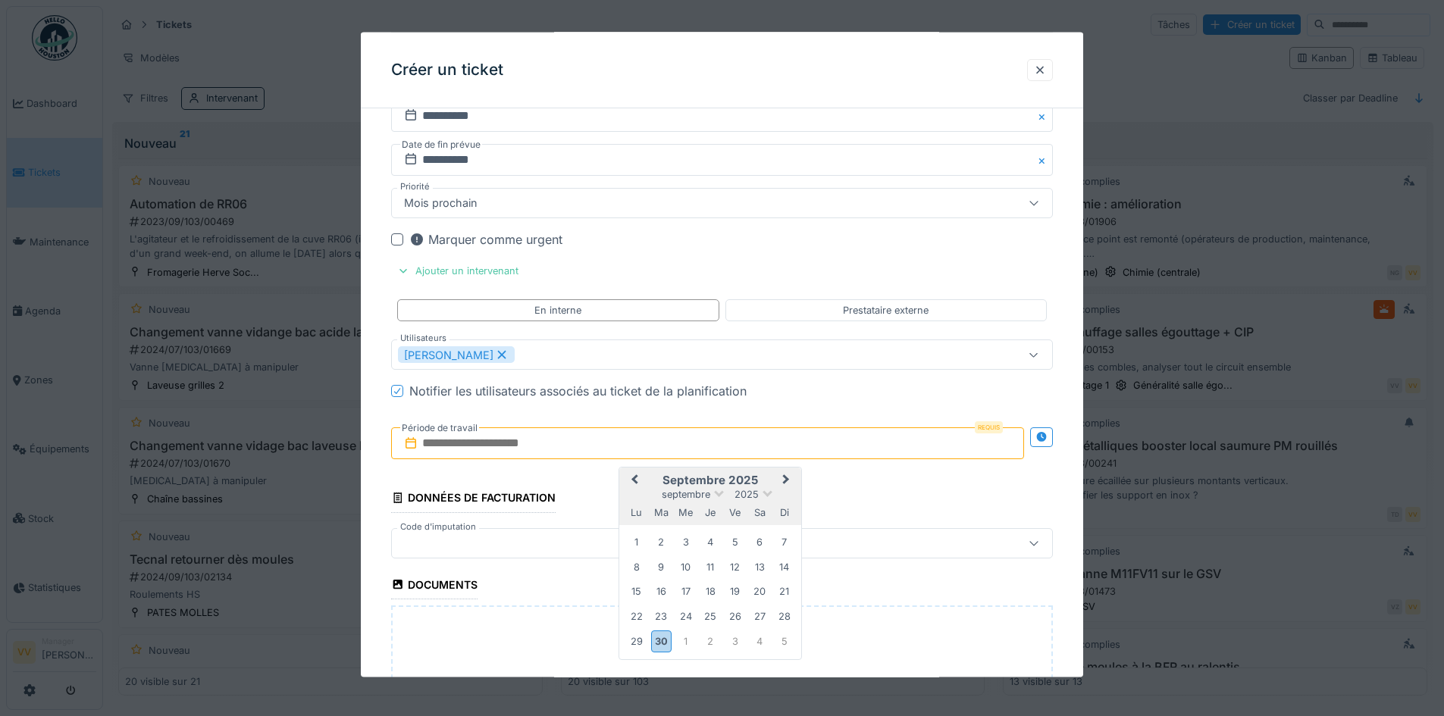
click at [786, 482] on button "Next Month" at bounding box center [787, 481] width 24 height 24
click at [630, 569] on div "6" at bounding box center [636, 568] width 20 height 20
click at [638, 573] on div "6" at bounding box center [636, 568] width 20 height 20
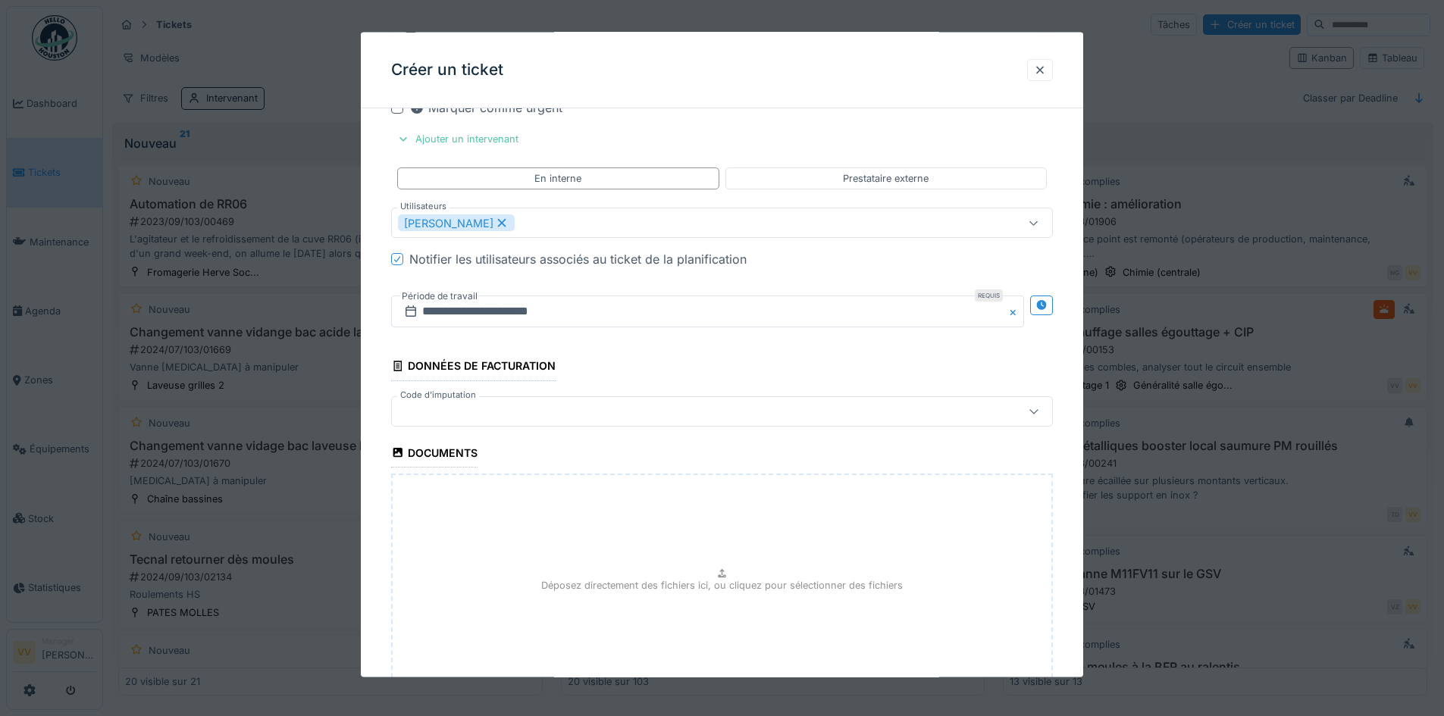
scroll to position [1768, 0]
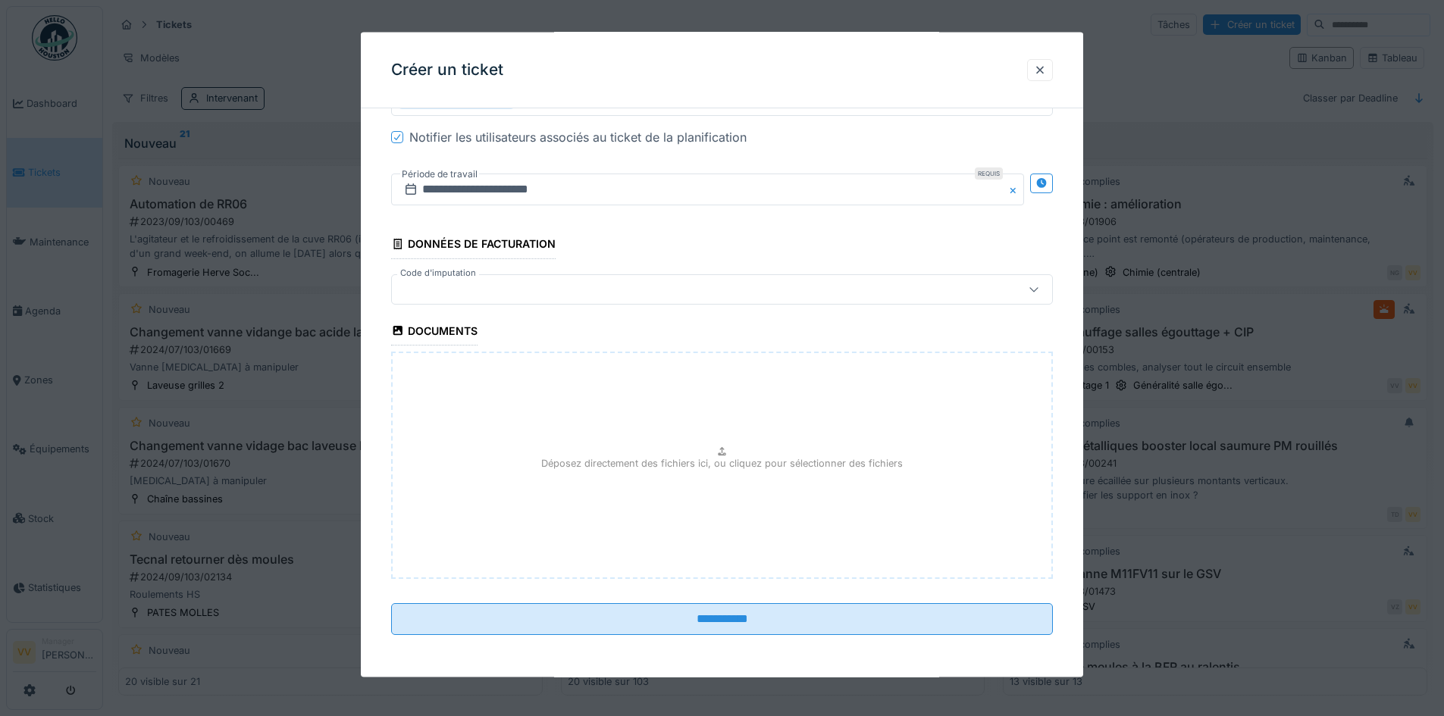
click at [655, 490] on div "Déposez directement des fichiers ici, ou cliquez pour sélectionner des fichiers" at bounding box center [722, 464] width 662 height 227
type input "**********"
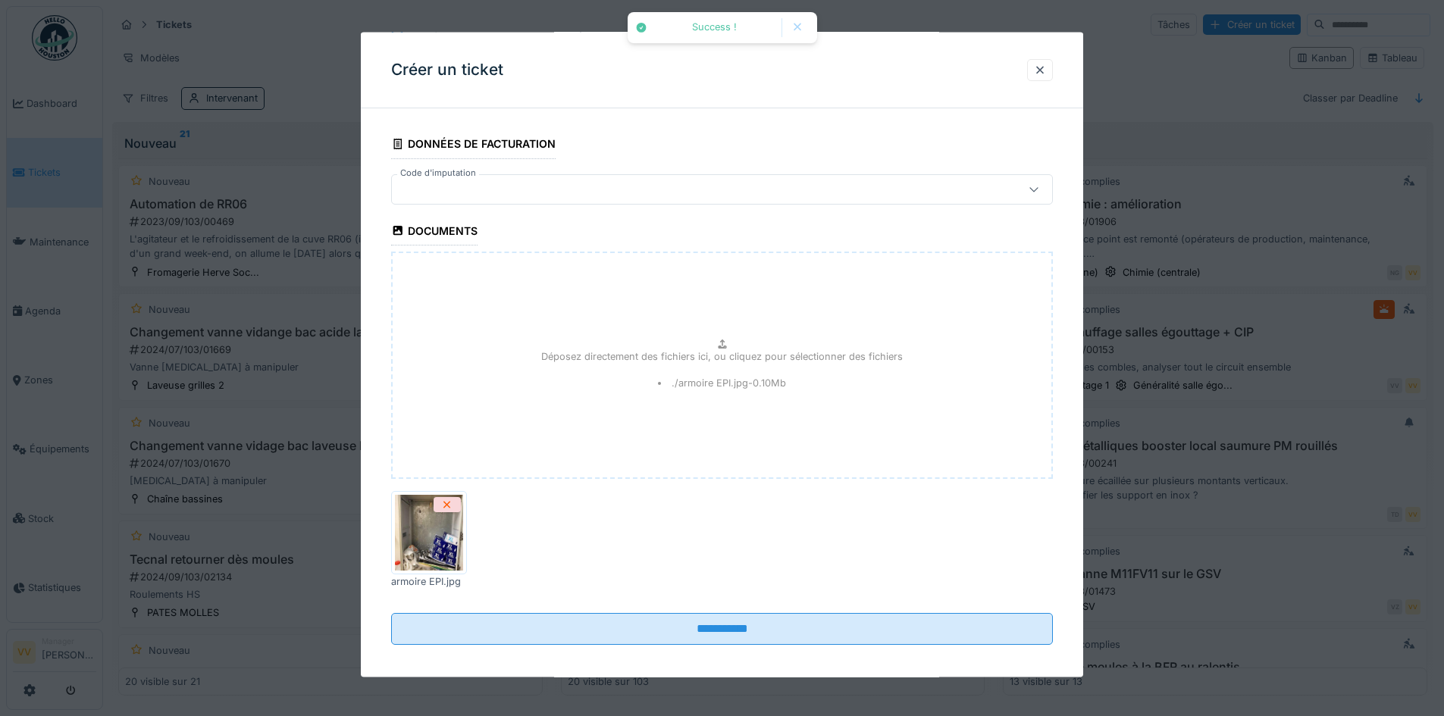
scroll to position [1878, 0]
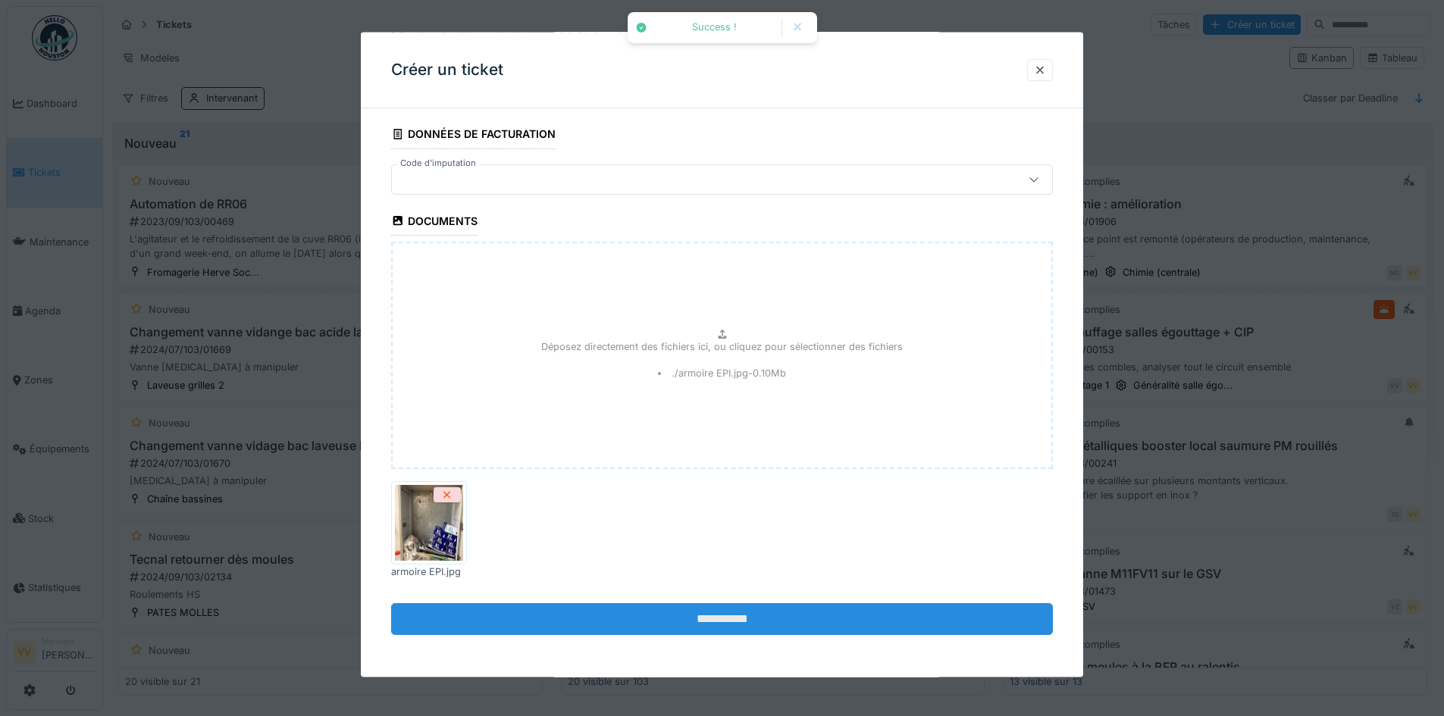
click at [797, 615] on input "**********" at bounding box center [722, 619] width 662 height 32
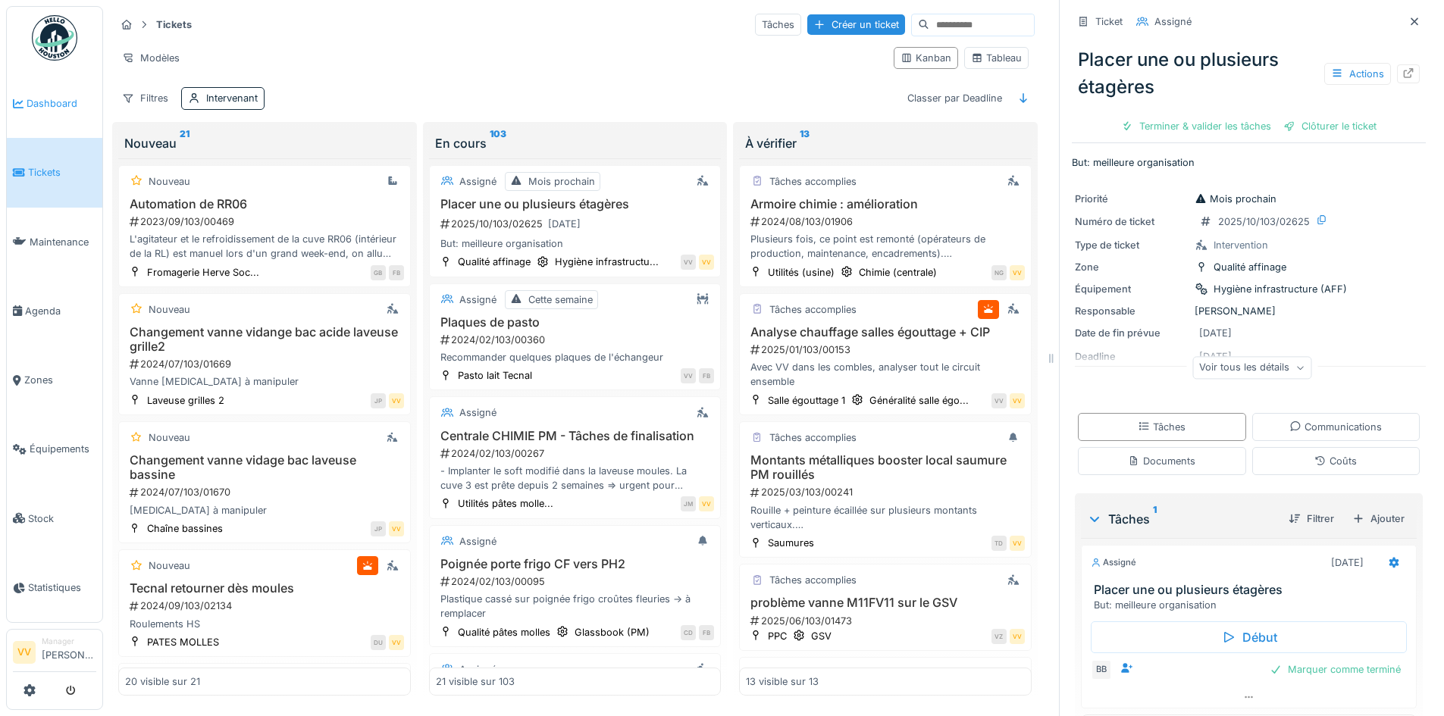
click at [46, 102] on span "Dashboard" at bounding box center [62, 103] width 70 height 14
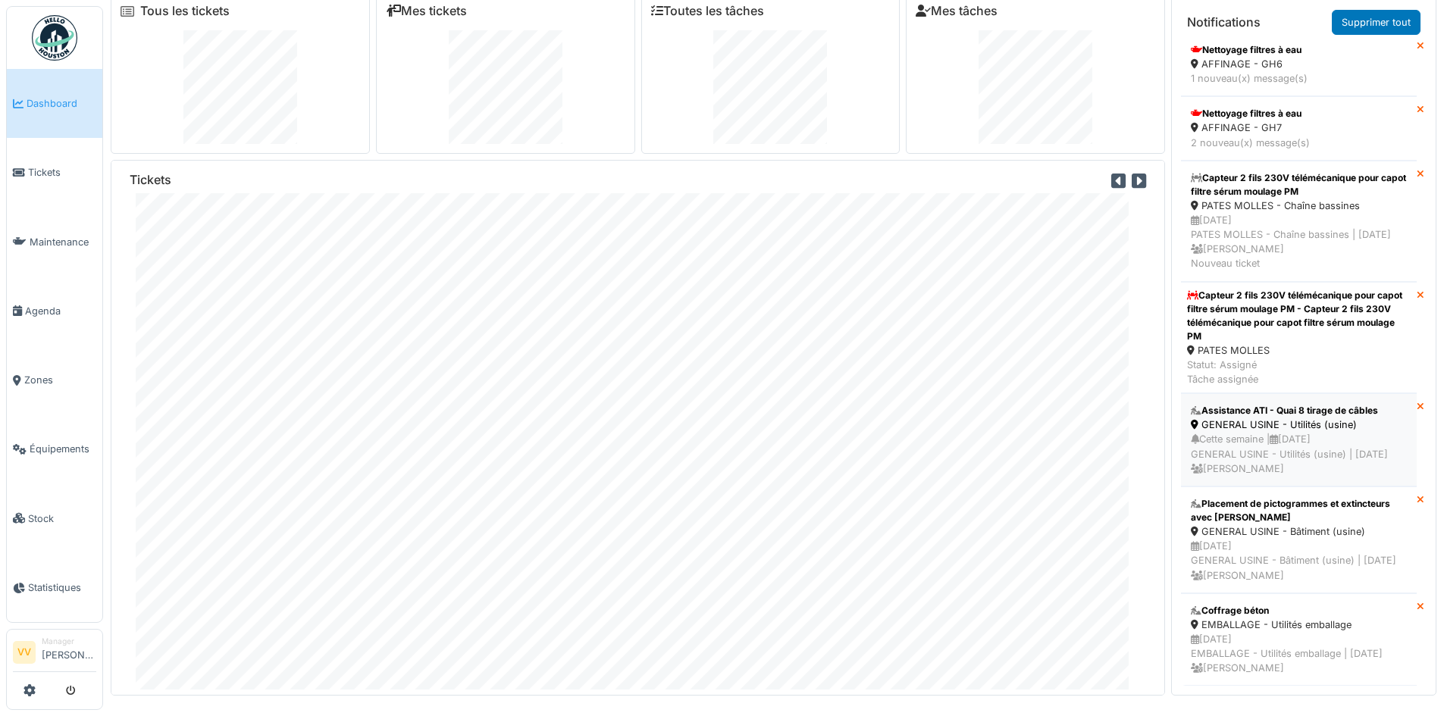
scroll to position [16, 0]
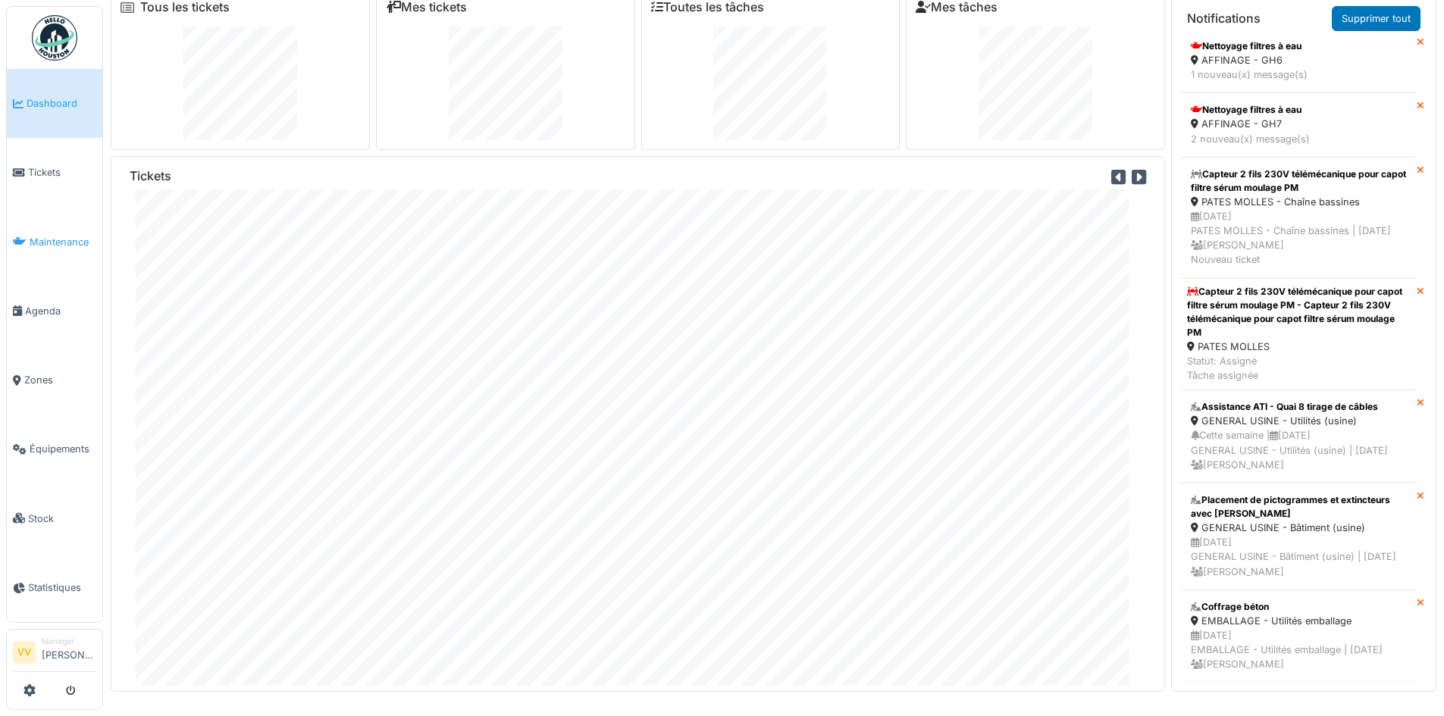
click at [64, 247] on link "Maintenance" at bounding box center [55, 242] width 96 height 69
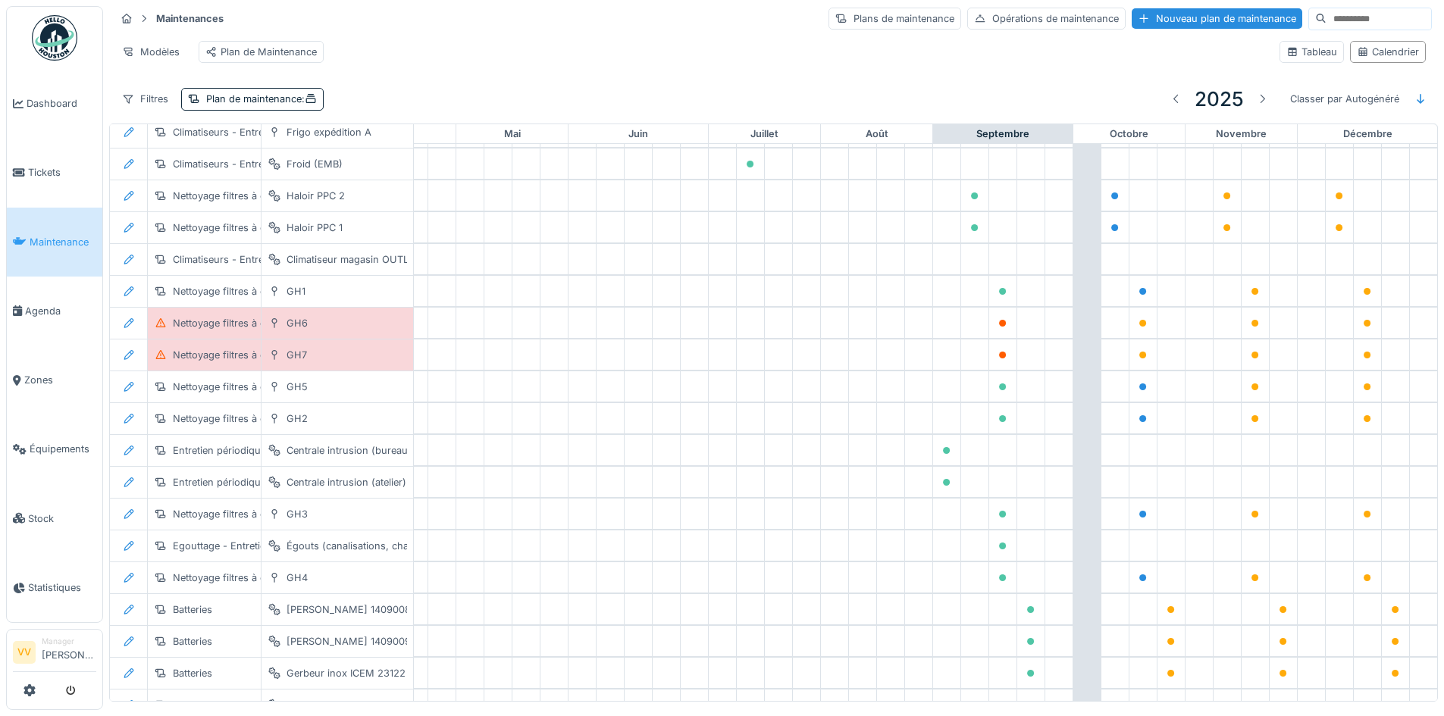
scroll to position [1943, 497]
click at [133, 327] on icon at bounding box center [129, 323] width 12 height 10
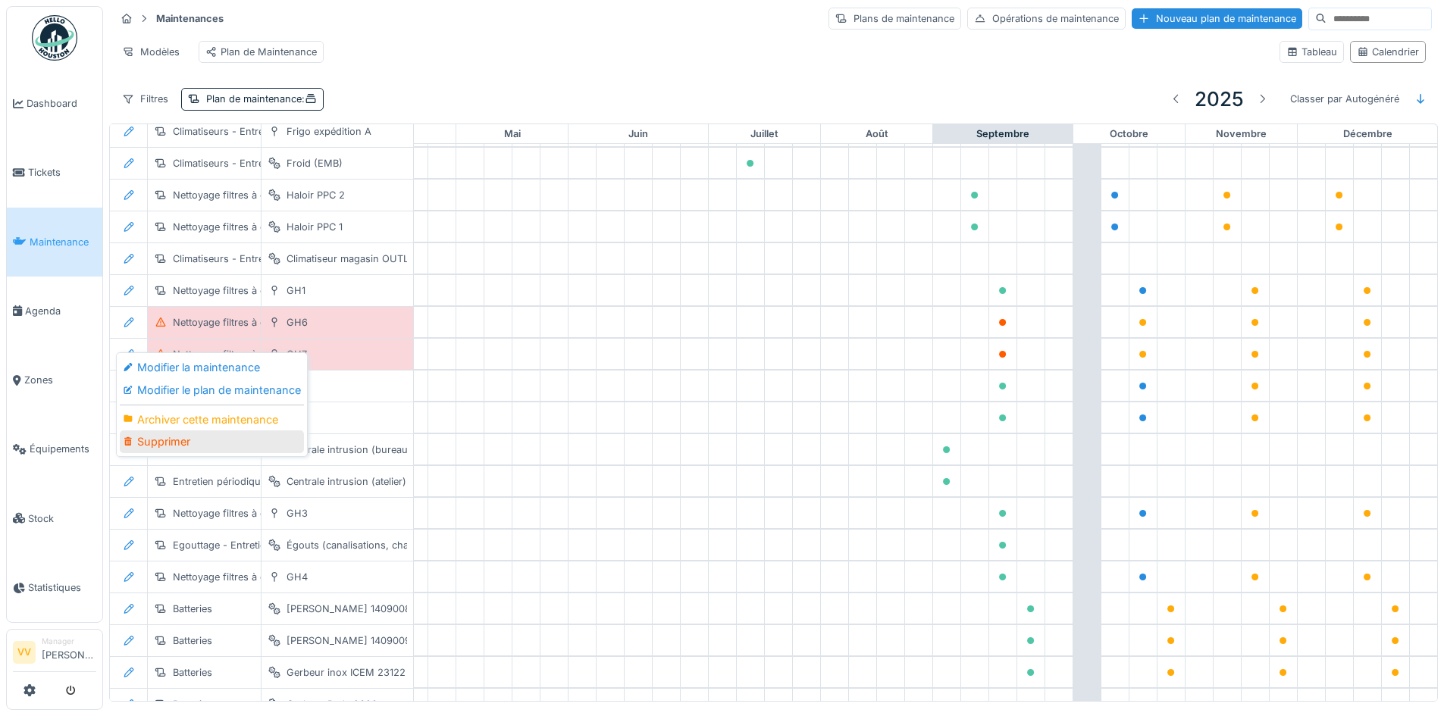
click at [182, 442] on div "Supprimer" at bounding box center [212, 442] width 184 height 23
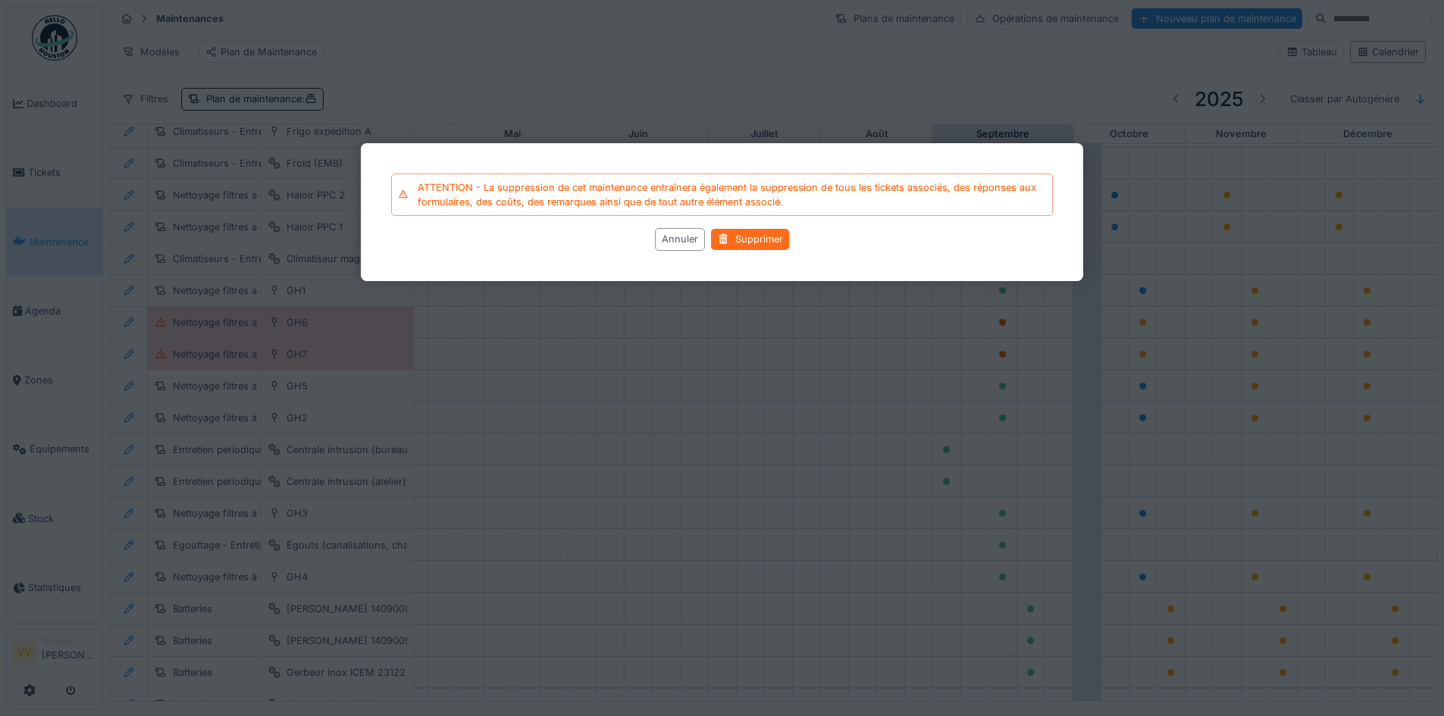
click at [745, 236] on div "Supprimer" at bounding box center [750, 239] width 78 height 20
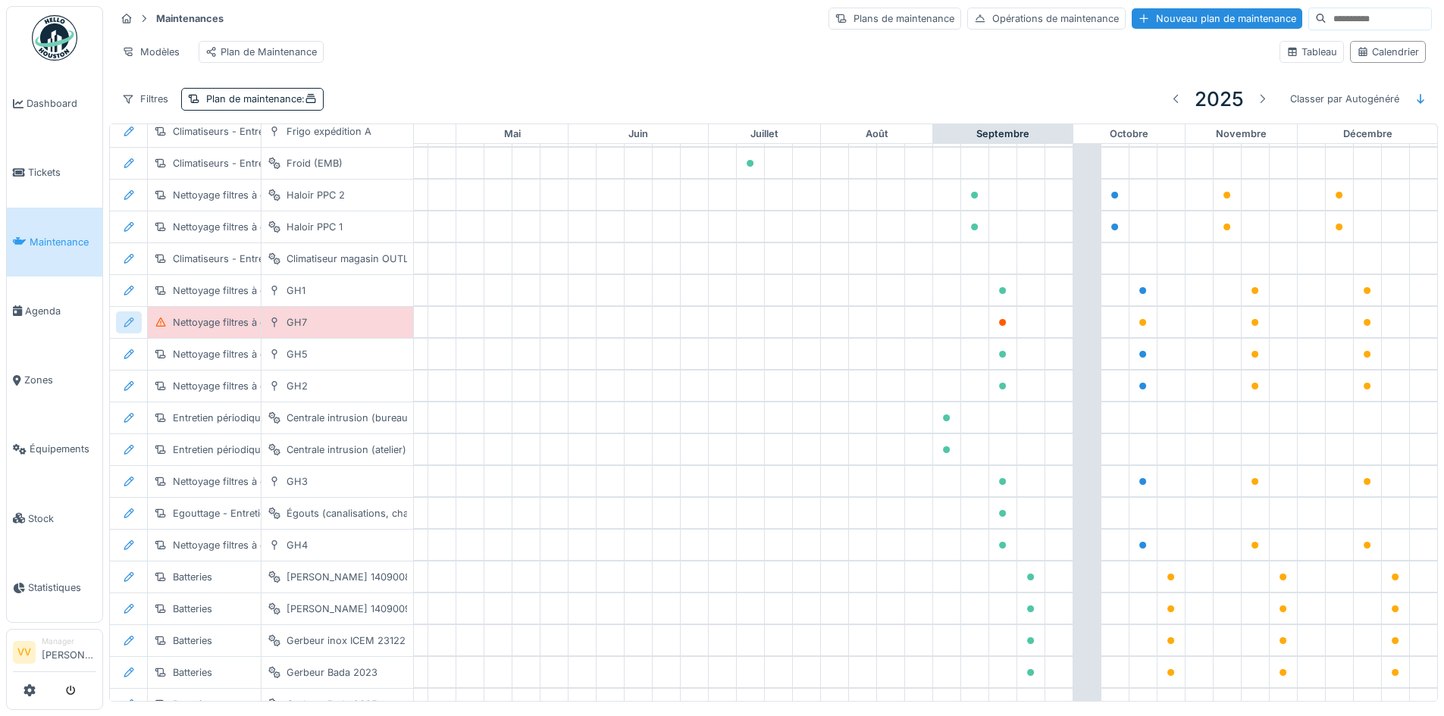
click at [133, 327] on icon at bounding box center [129, 323] width 12 height 10
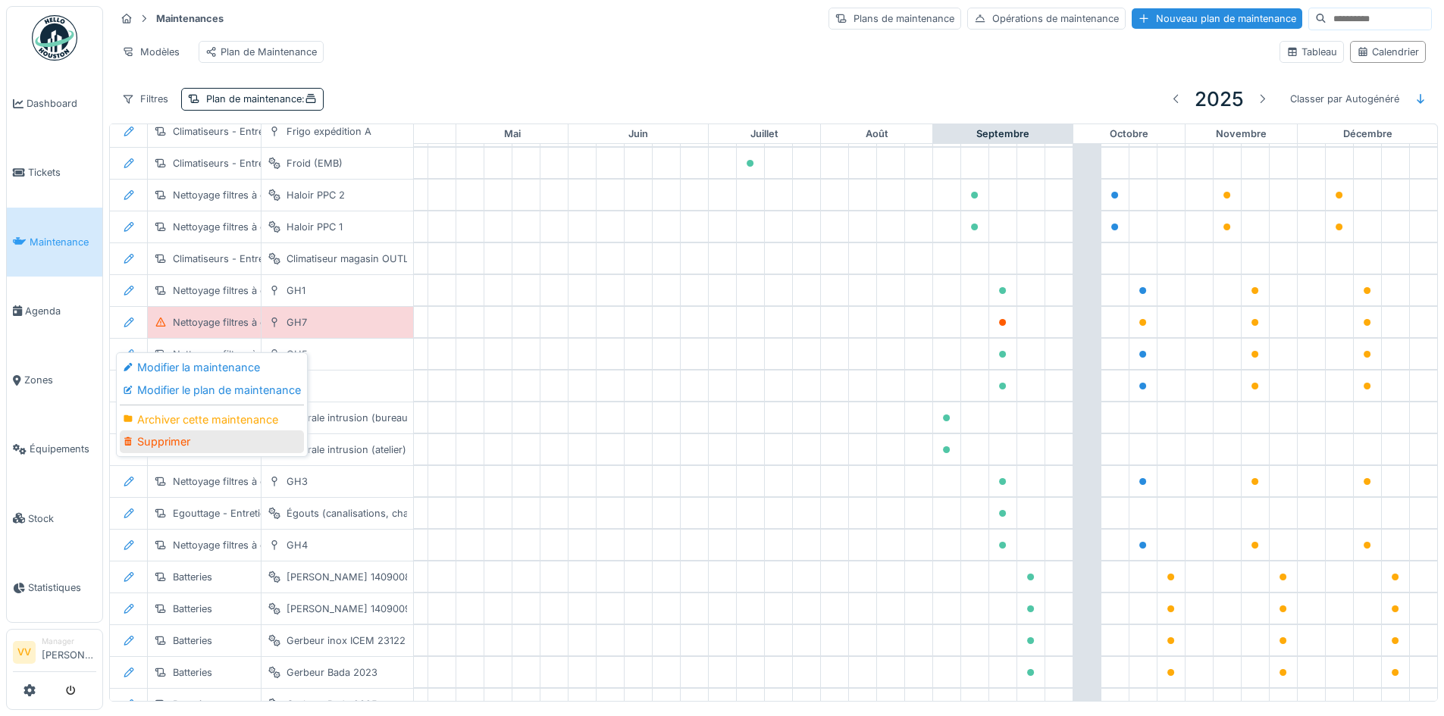
click at [190, 443] on div "Supprimer" at bounding box center [212, 442] width 184 height 23
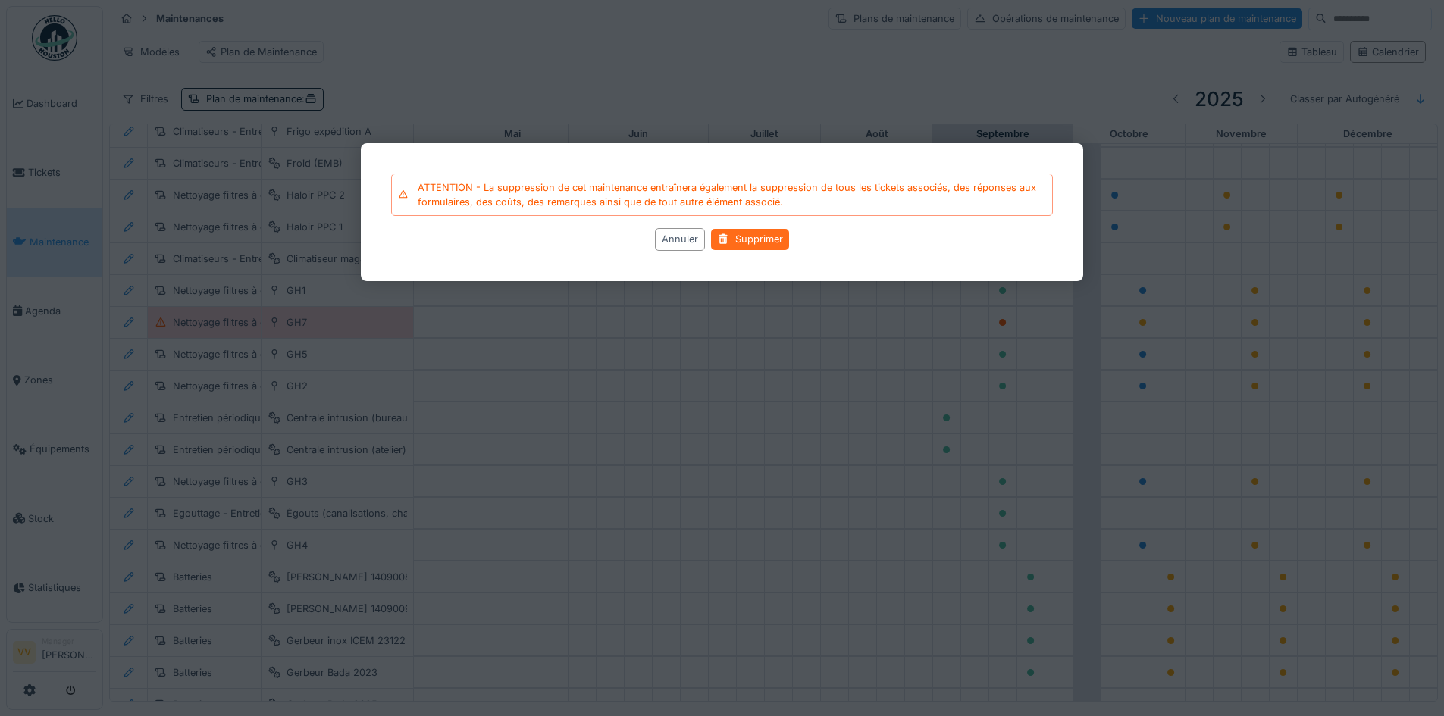
click at [774, 233] on div "Supprimer" at bounding box center [750, 239] width 78 height 20
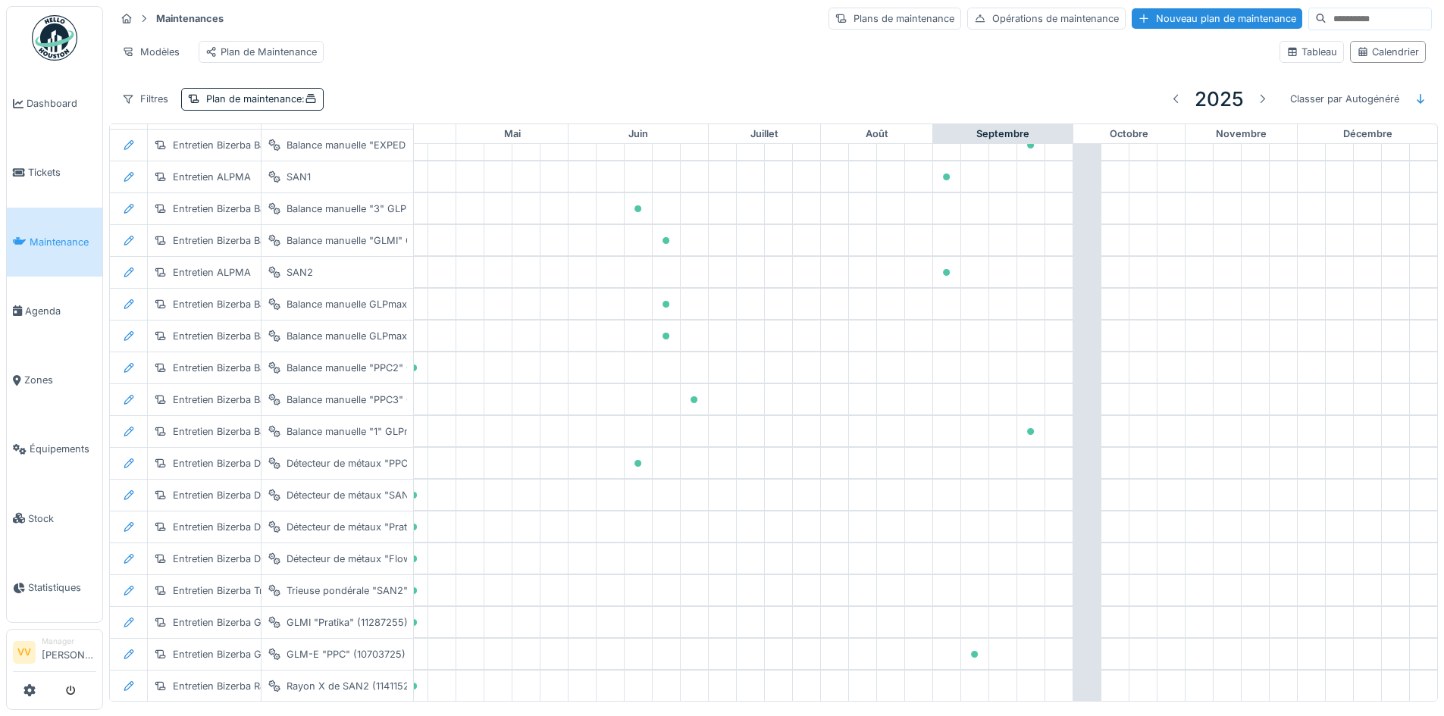
scroll to position [2313, 497]
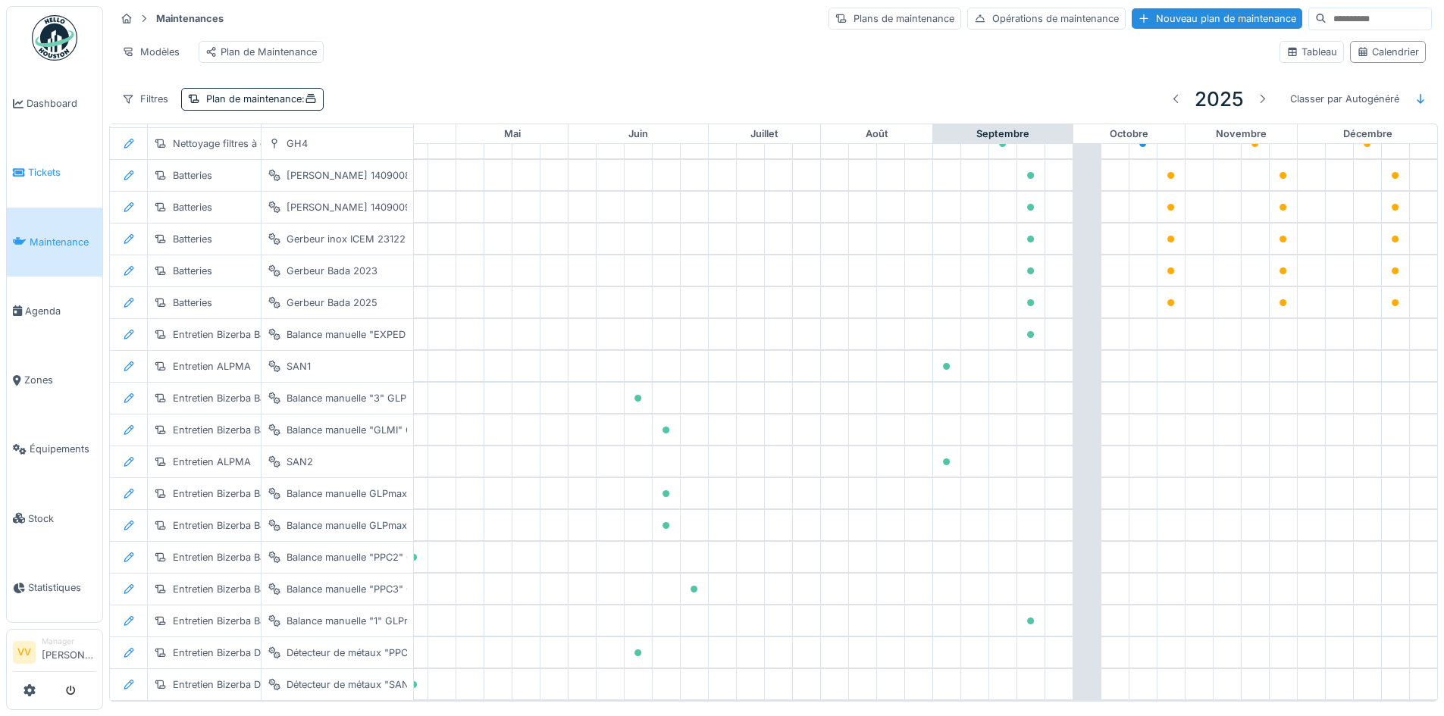
click at [42, 165] on span "Tickets" at bounding box center [62, 172] width 68 height 14
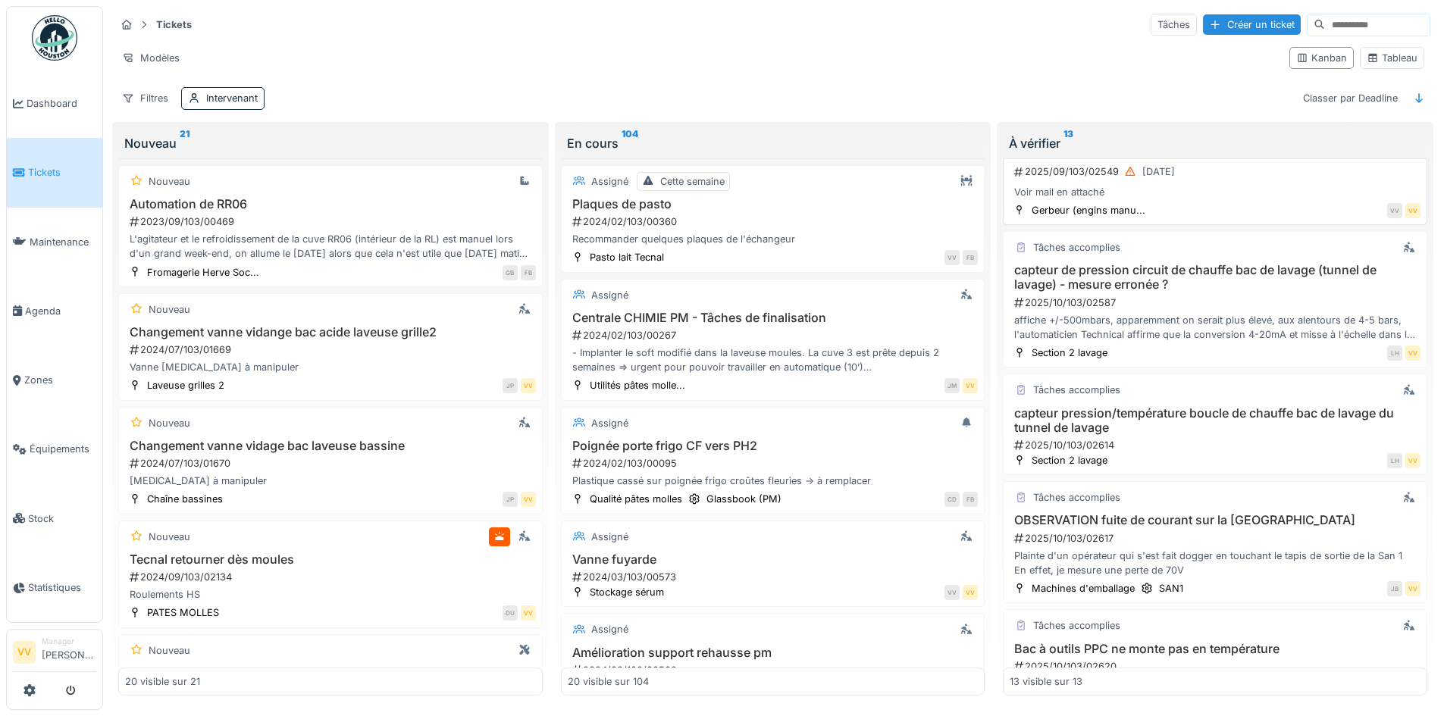
scroll to position [1022, 0]
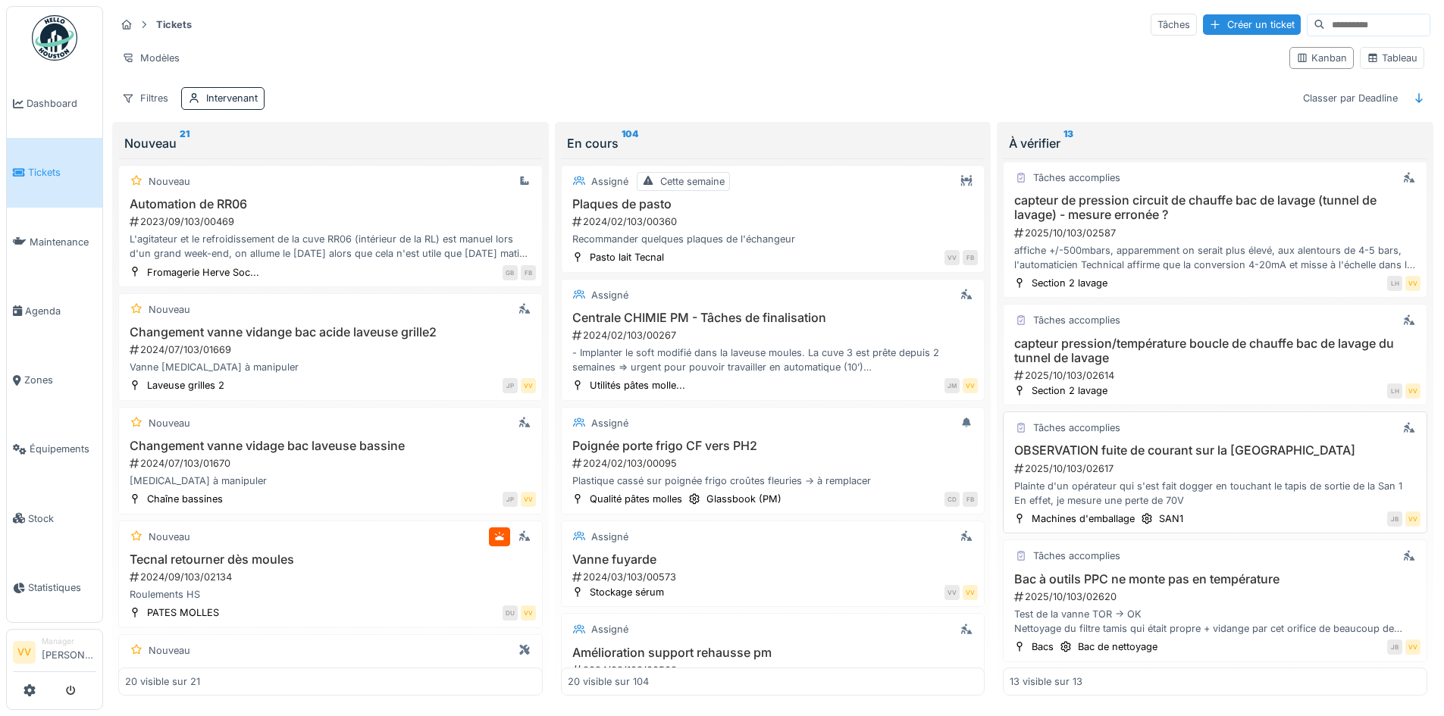
click at [1241, 484] on div "Plainte d'un opérateur qui s'est fait dogger en touchant le tapis de sortie de …" at bounding box center [1215, 493] width 411 height 29
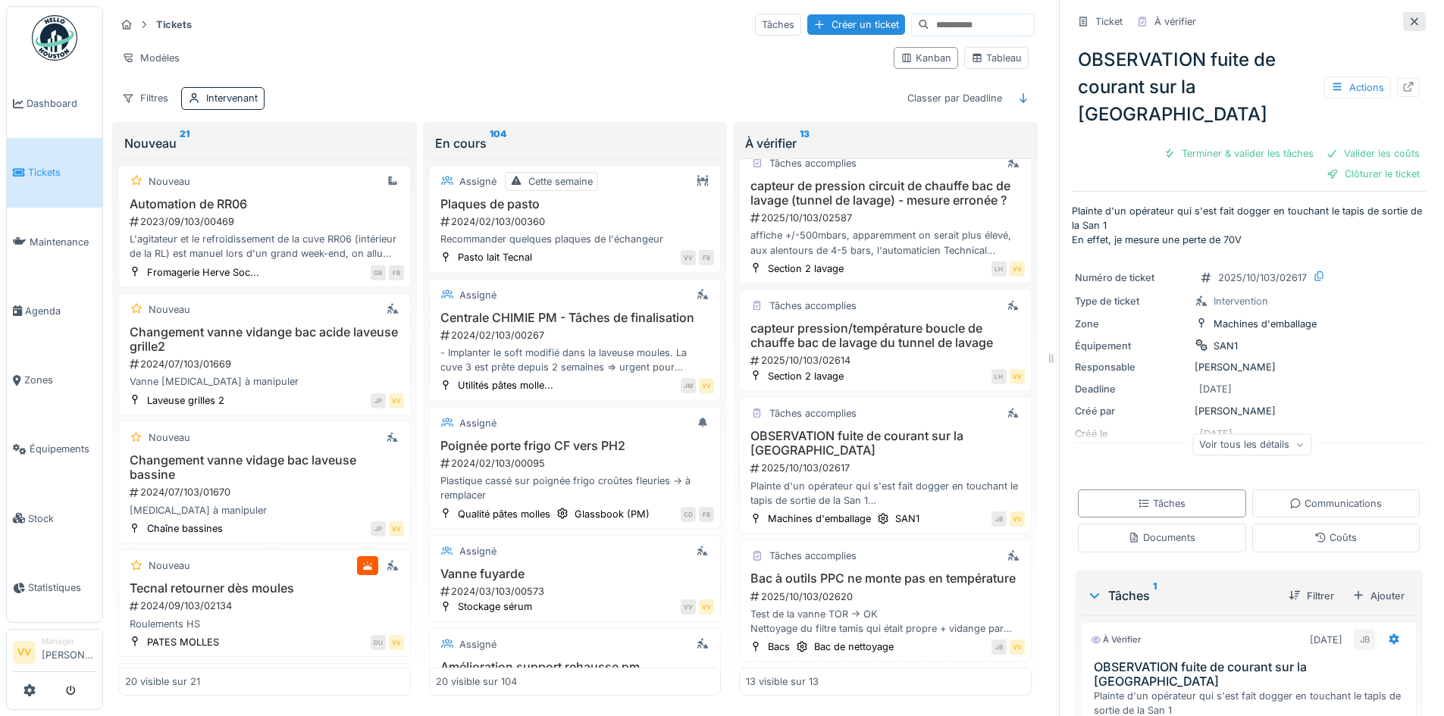
click at [1408, 17] on icon at bounding box center [1414, 22] width 12 height 10
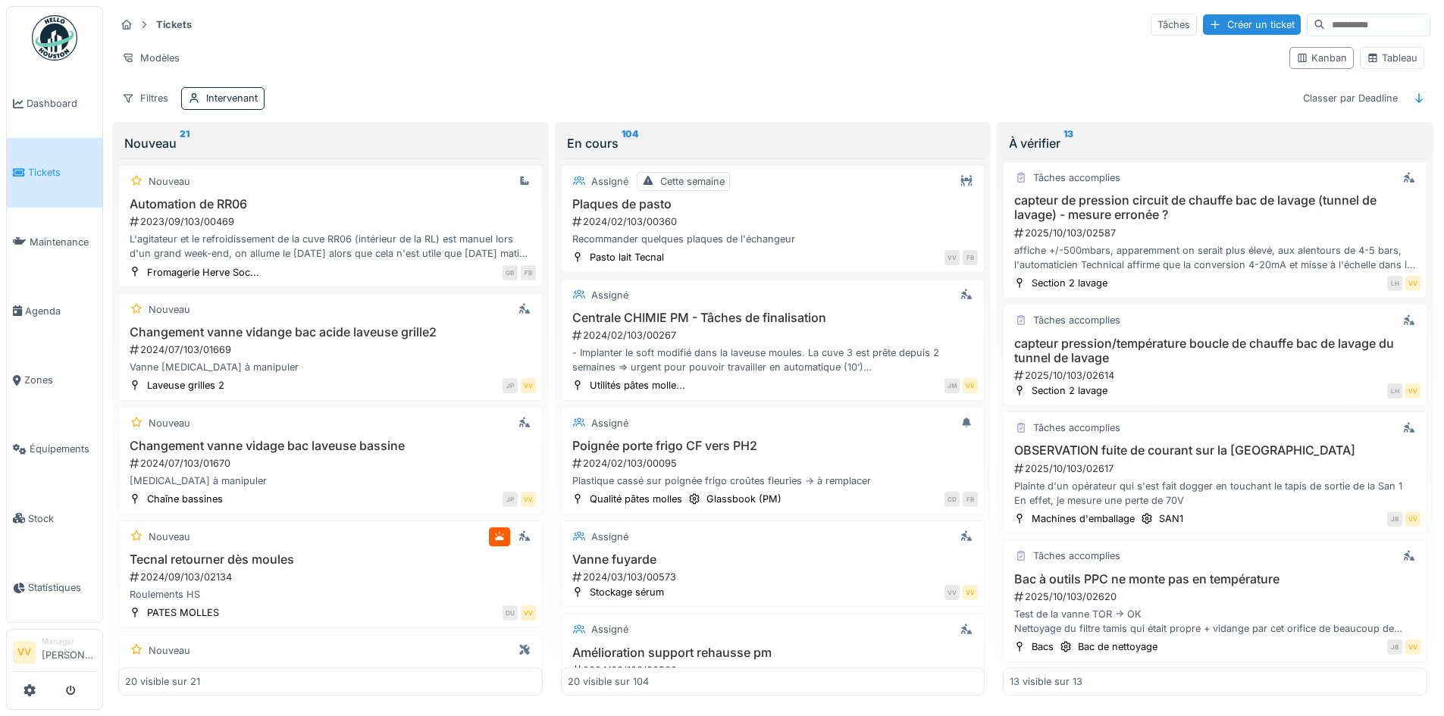
scroll to position [1022, 0]
click at [39, 99] on span "Dashboard" at bounding box center [62, 103] width 70 height 14
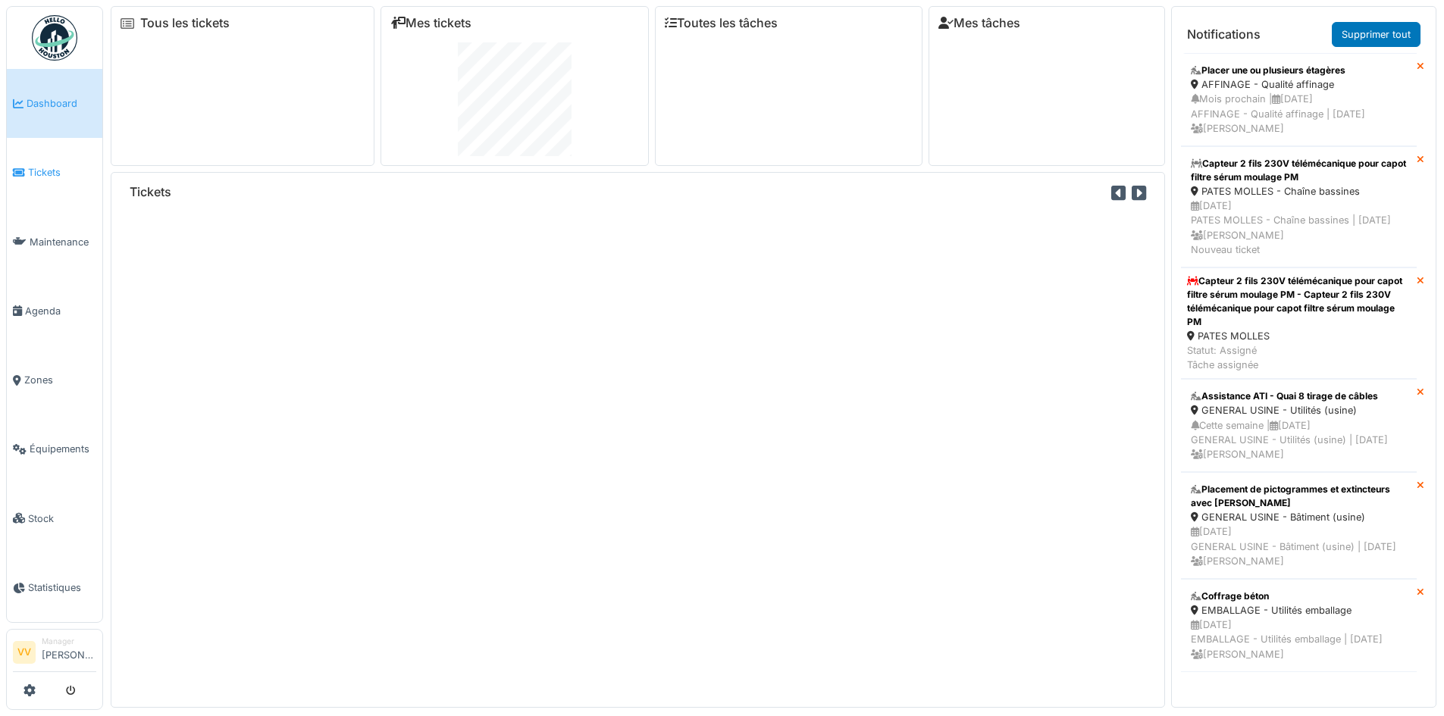
click at [24, 168] on icon at bounding box center [19, 173] width 12 height 11
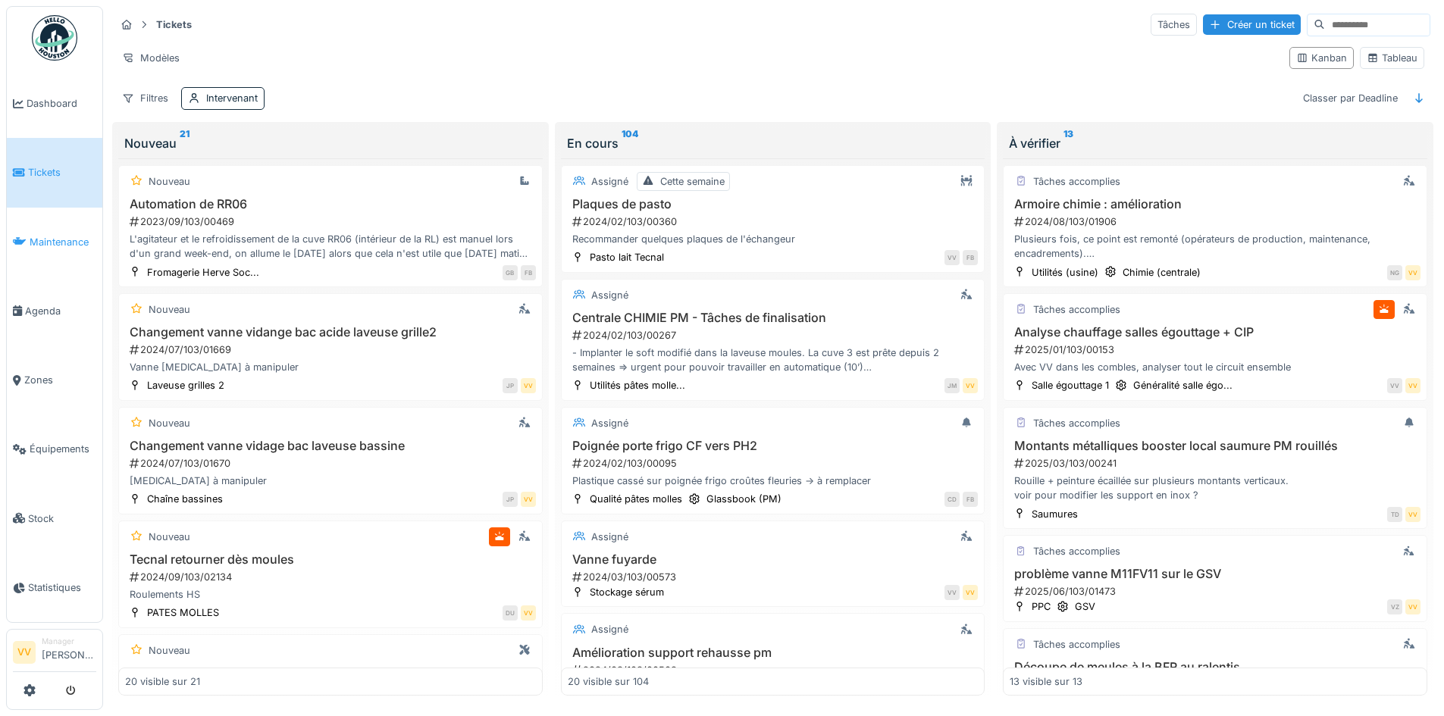
click at [66, 239] on span "Maintenance" at bounding box center [63, 242] width 67 height 14
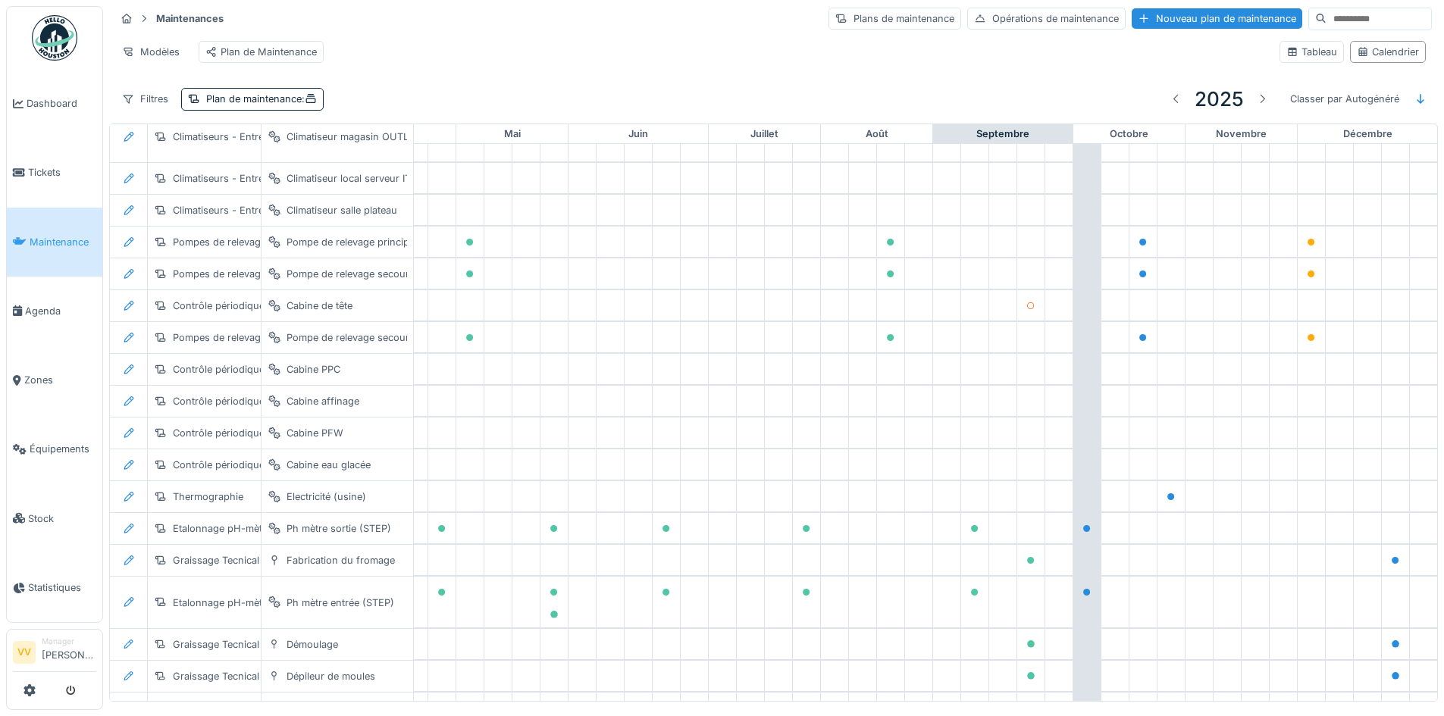
scroll to position [595, 497]
